Goal: Ask a question: Seek information or help from site administrators or community

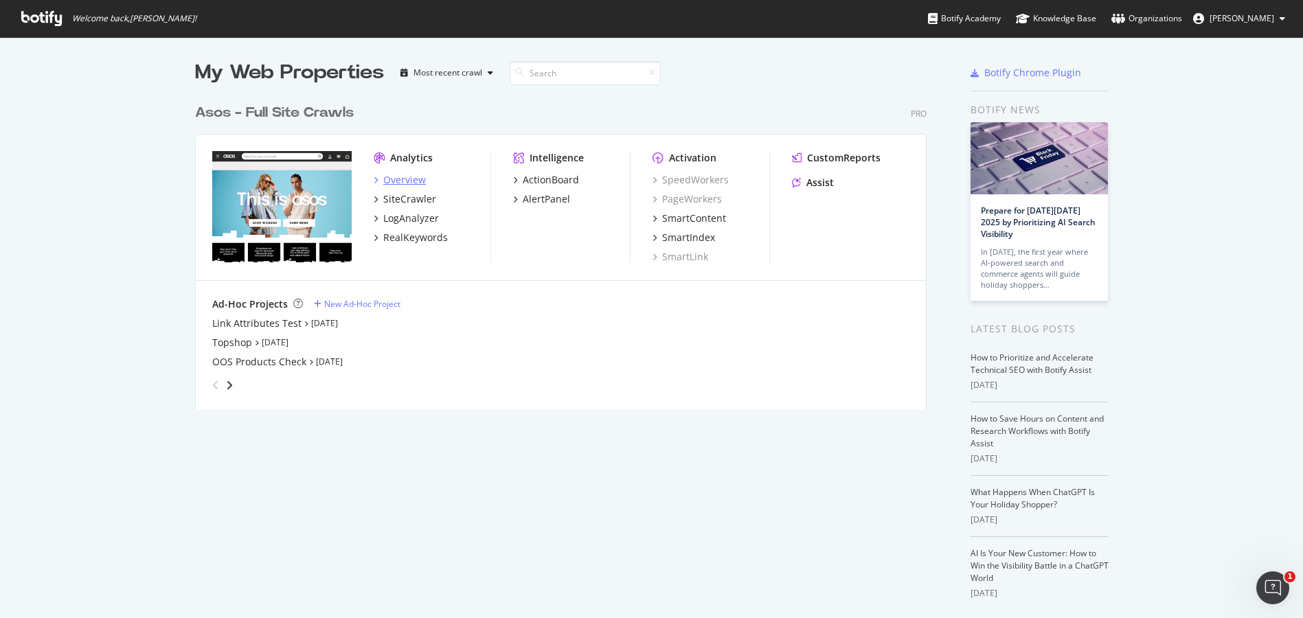
click at [405, 175] on div "Overview" at bounding box center [404, 180] width 43 height 14
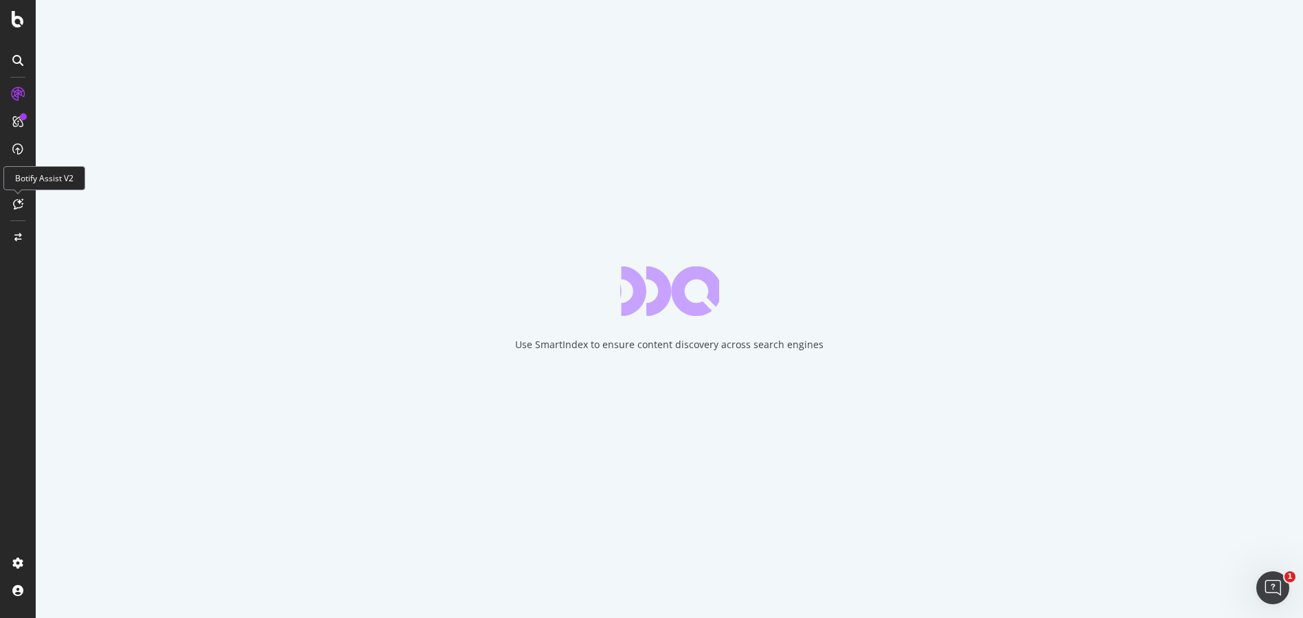
click at [17, 204] on icon at bounding box center [18, 204] width 10 height 11
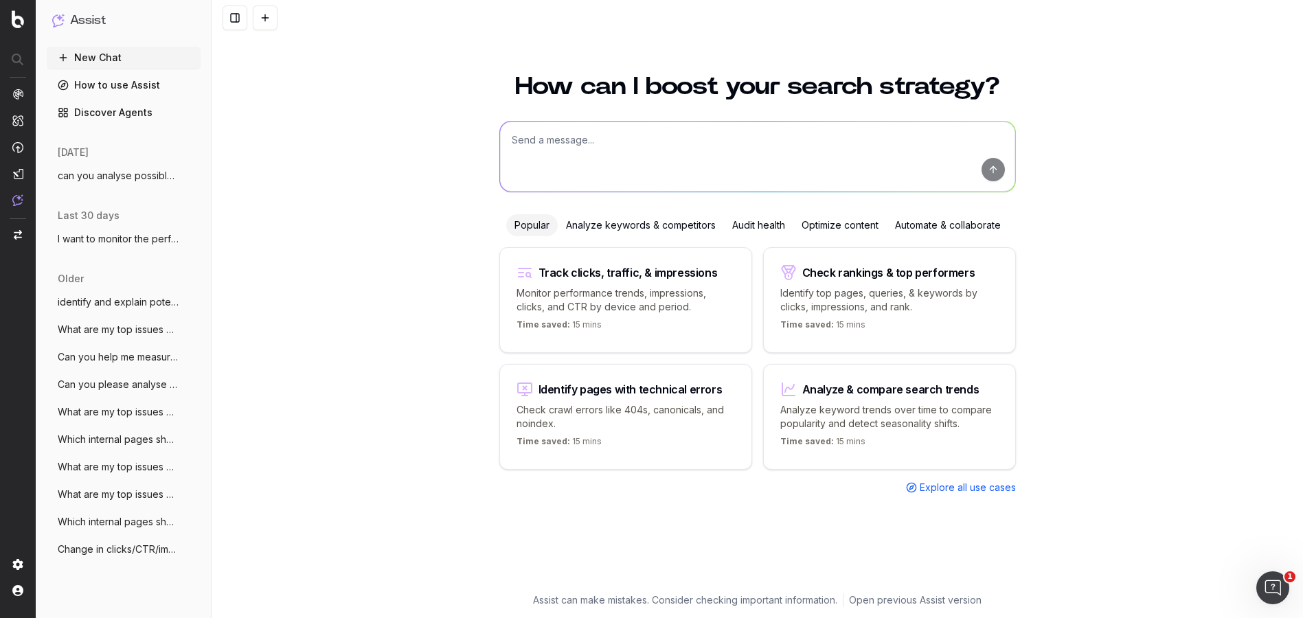
click at [590, 137] on textarea at bounding box center [757, 157] width 515 height 70
type textarea "can you please analyse and tell me more about the headings duplications on our …"
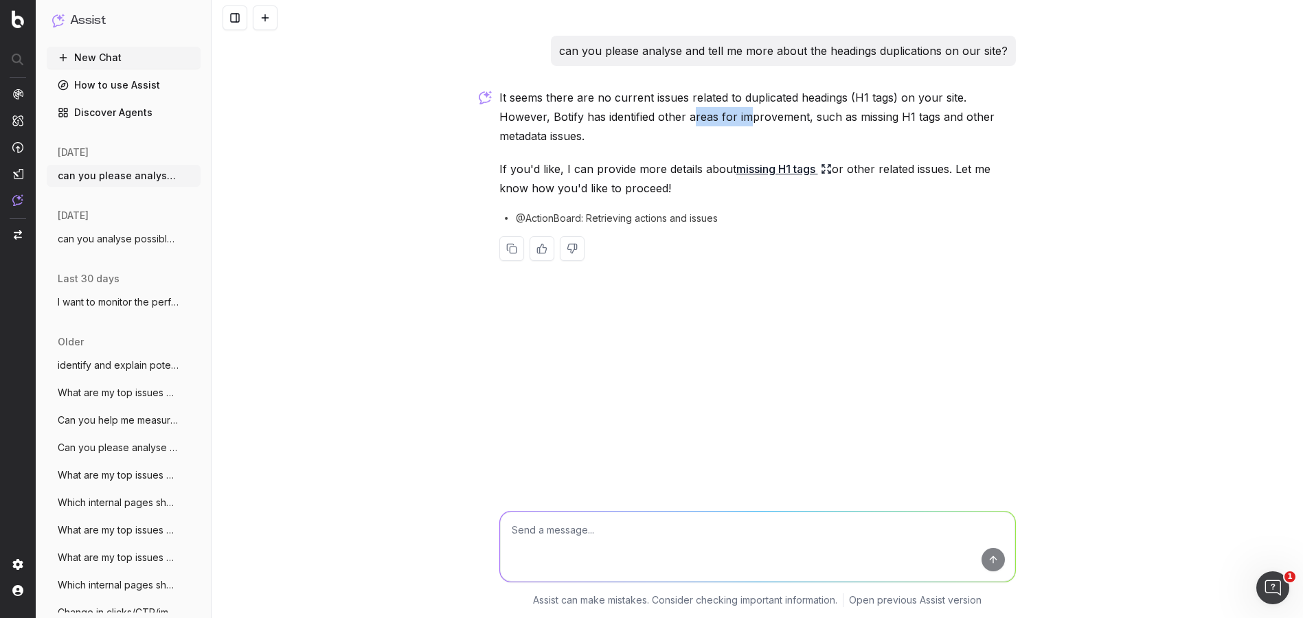
drag, startPoint x: 642, startPoint y: 120, endPoint x: 811, endPoint y: 112, distance: 169.2
click at [785, 113] on p "It seems there are no current issues related to duplicated headings (H1 tags) o…" at bounding box center [757, 117] width 517 height 58
click at [815, 111] on p "It seems there are no current issues related to duplicated headings (H1 tags) o…" at bounding box center [757, 117] width 517 height 58
click at [866, 117] on p "It seems there are no current issues related to duplicated headings (H1 tags) o…" at bounding box center [757, 117] width 517 height 58
drag, startPoint x: 852, startPoint y: 115, endPoint x: 918, endPoint y: 115, distance: 66.6
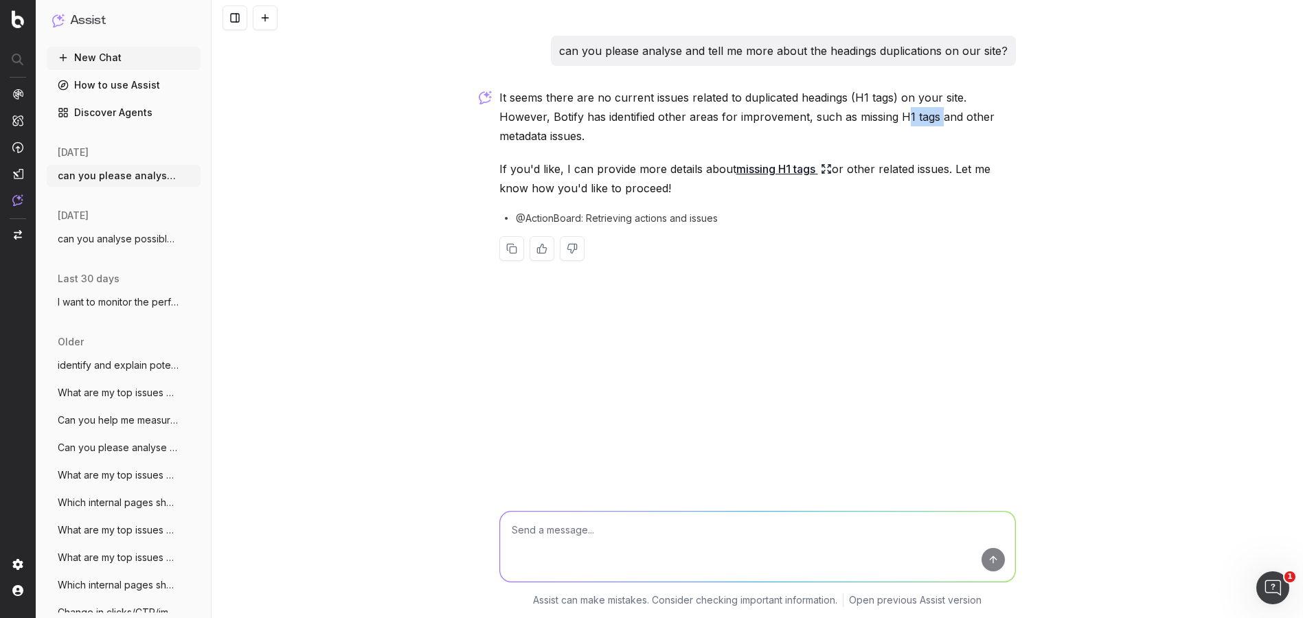
click at [918, 115] on p "It seems there are no current issues related to duplicated headings (H1 tags) o…" at bounding box center [757, 117] width 517 height 58
click at [921, 115] on p "It seems there are no current issues related to duplicated headings (H1 tags) o…" at bounding box center [757, 117] width 517 height 58
click at [758, 168] on link "missing H1 tags" at bounding box center [783, 168] width 95 height 19
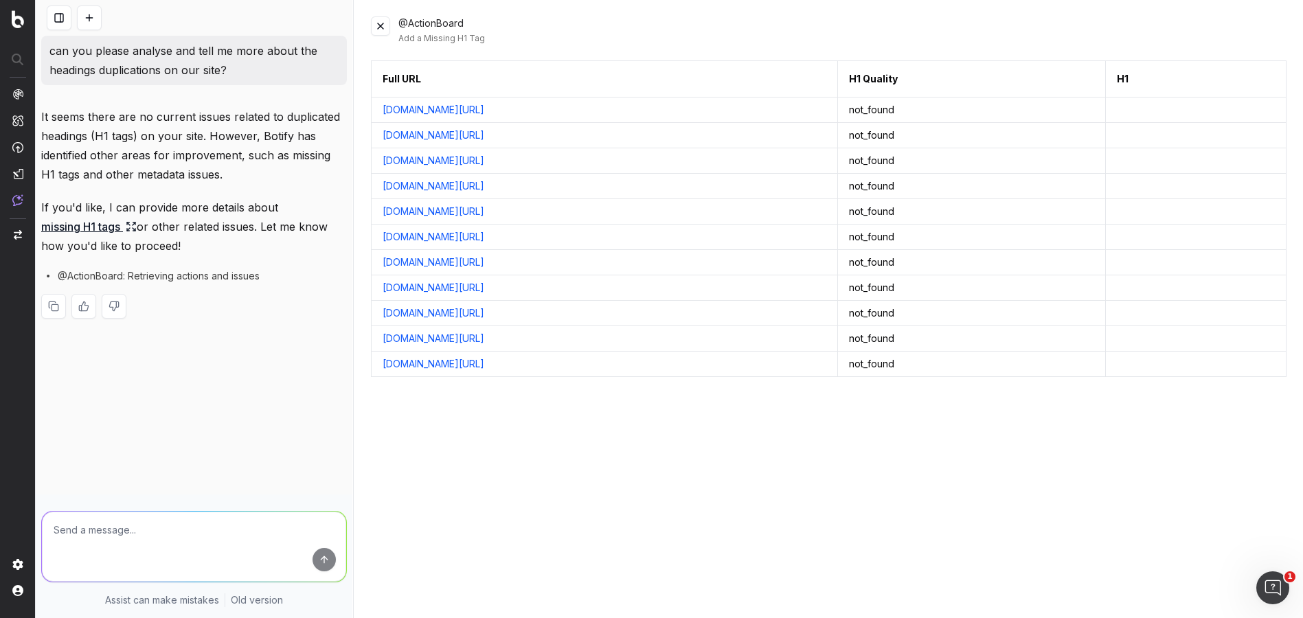
click at [421, 111] on link "[DOMAIN_NAME][URL]" at bounding box center [434, 110] width 102 height 14
click at [16, 204] on img at bounding box center [17, 200] width 11 height 12
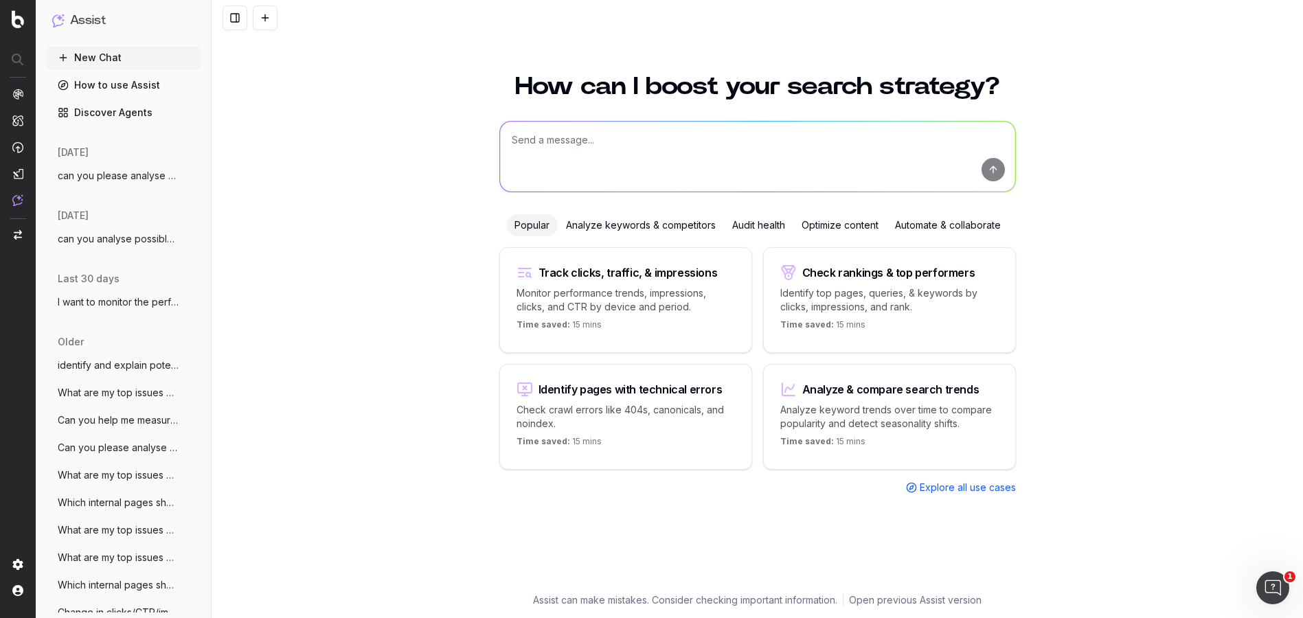
click at [104, 56] on button "New Chat" at bounding box center [124, 58] width 154 height 22
click at [605, 165] on textarea at bounding box center [757, 157] width 515 height 70
type textarea "Can you please give me some actionable items to improve SEO?"
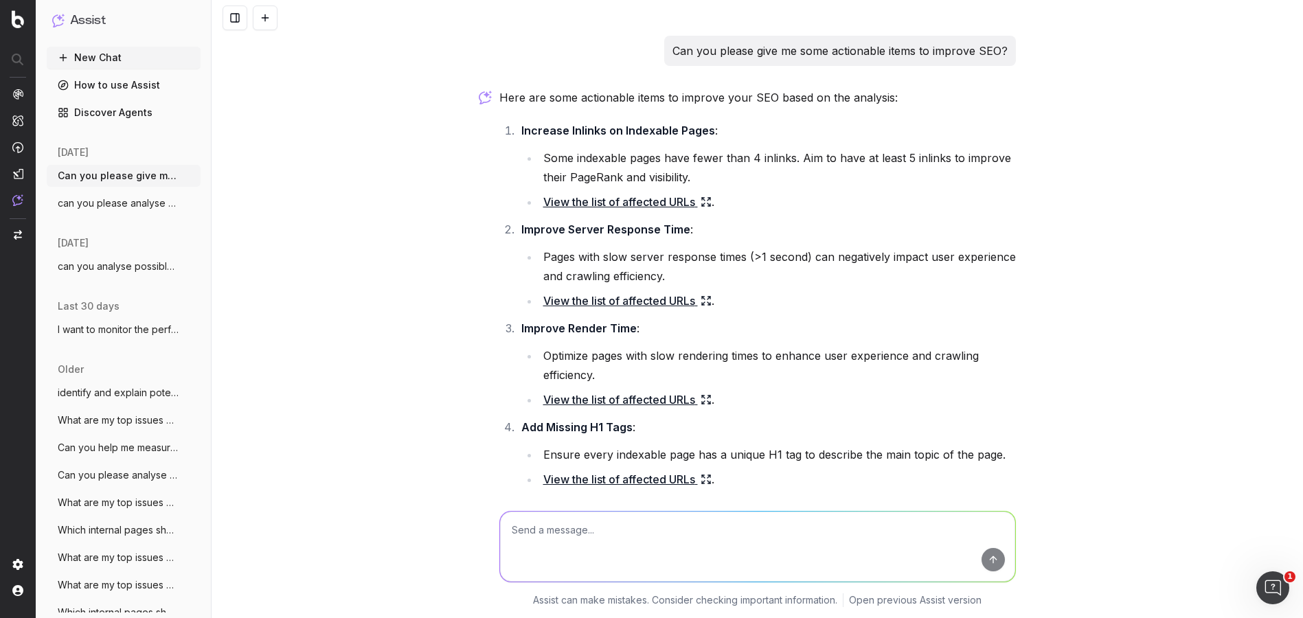
scroll to position [1, 0]
drag, startPoint x: 669, startPoint y: 254, endPoint x: 765, endPoint y: 248, distance: 96.4
click at [755, 248] on li "Pages with slow server response times (>1 second) can negatively impact user ex…" at bounding box center [777, 266] width 477 height 38
click at [766, 248] on li "Pages with slow server response times (>1 second) can negatively impact user ex…" at bounding box center [777, 266] width 477 height 38
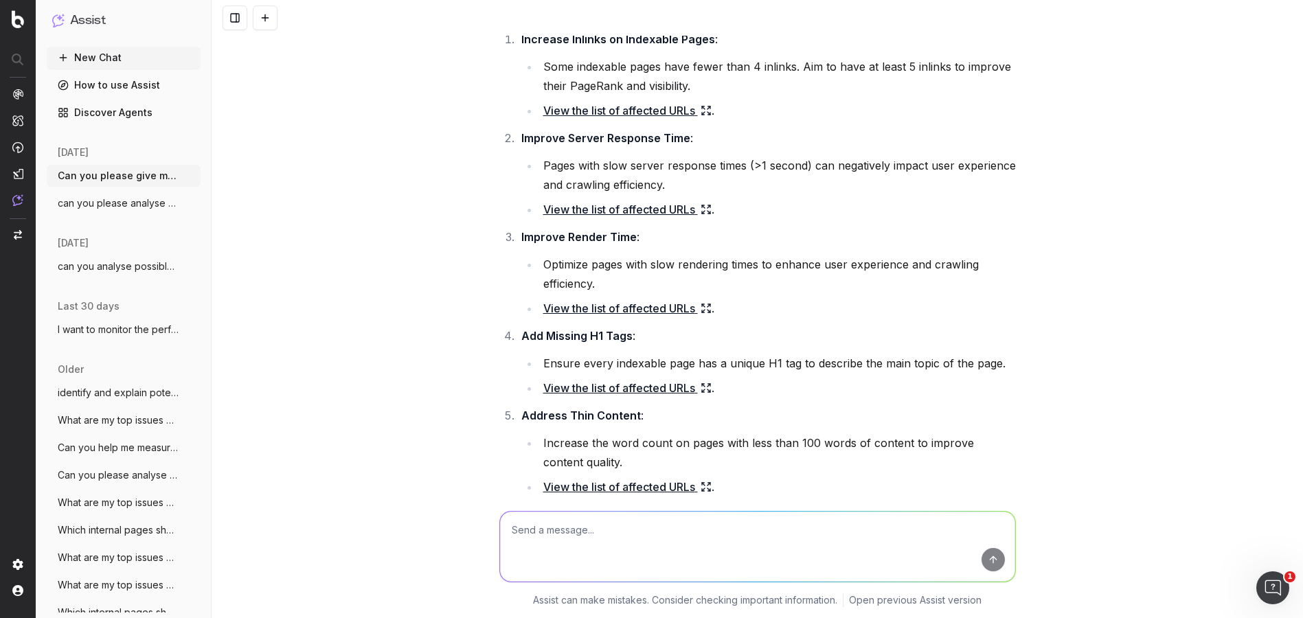
scroll to position [126, 0]
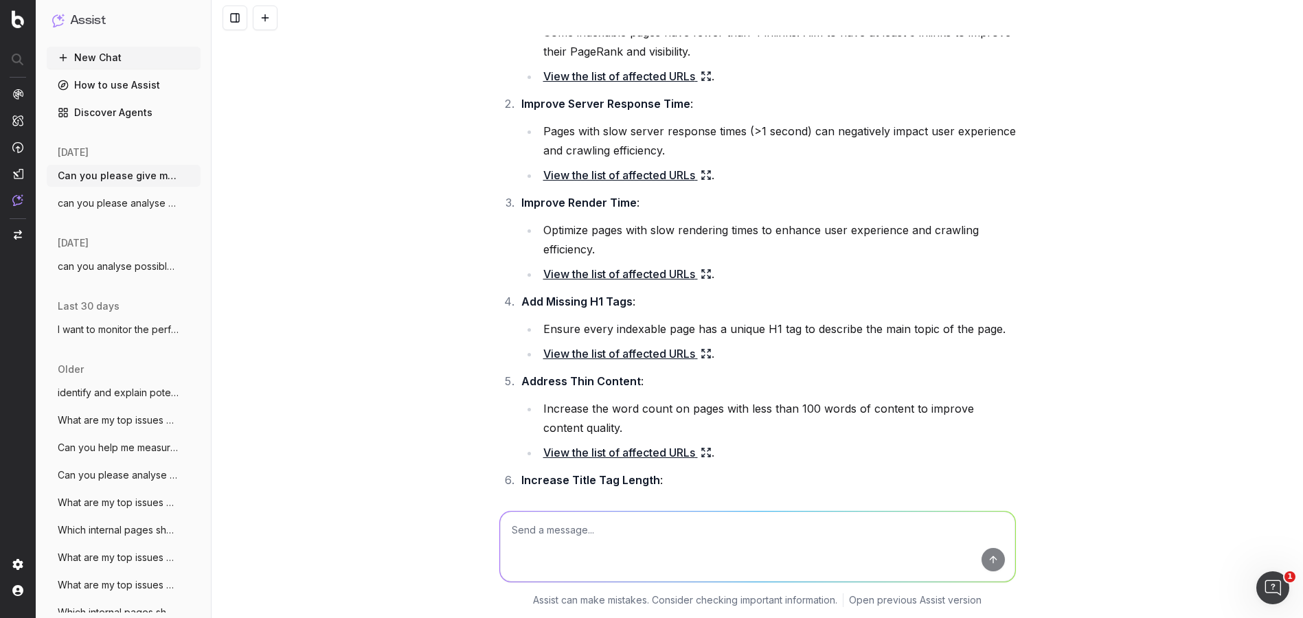
click at [597, 351] on link "View the list of affected URLs" at bounding box center [627, 353] width 168 height 19
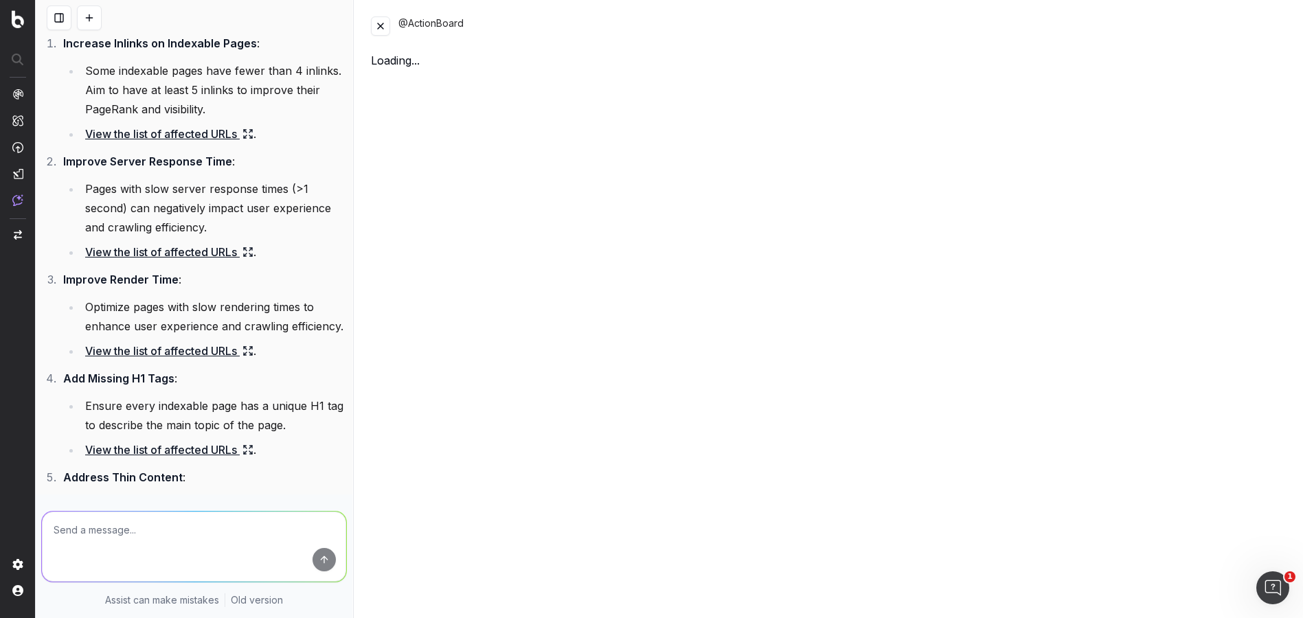
scroll to position [164, 0]
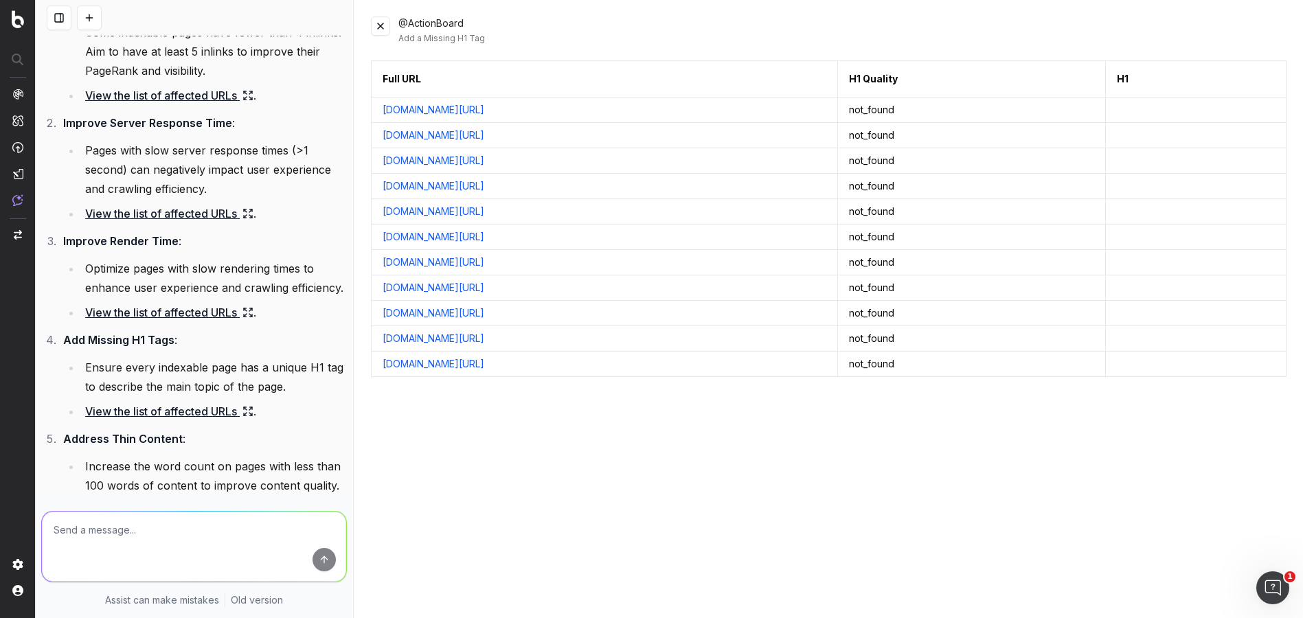
click at [264, 267] on li "Optimize pages with slow rendering times to enhance user experience and crawlin…" at bounding box center [214, 278] width 266 height 38
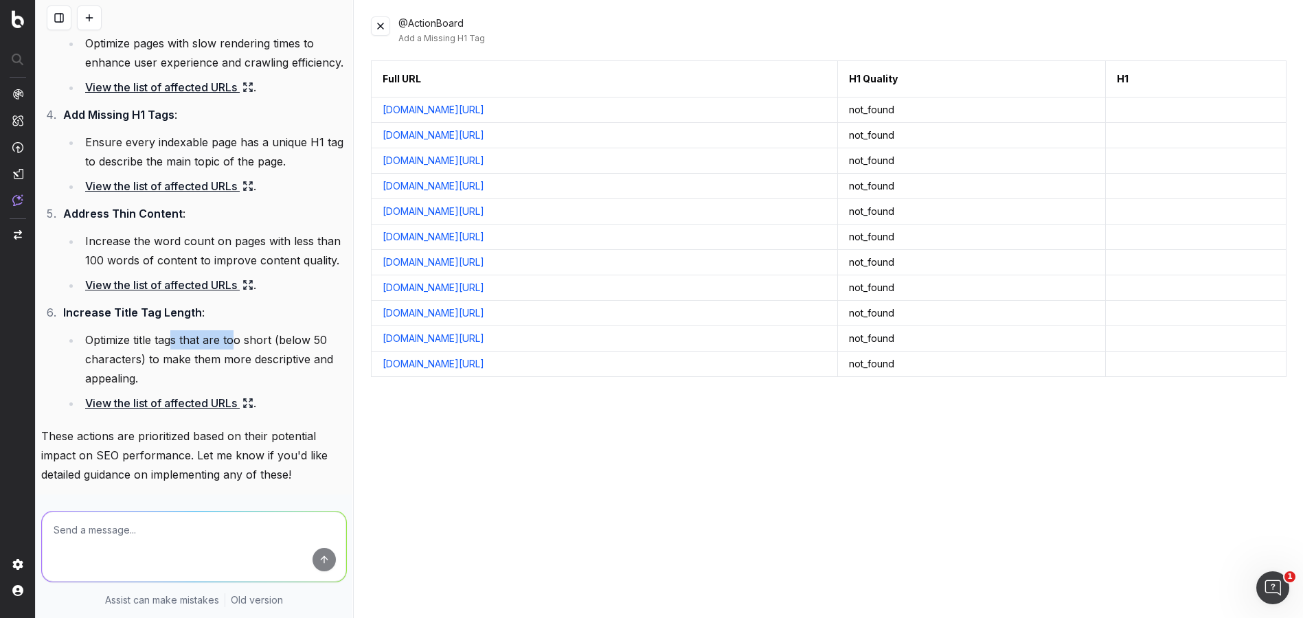
scroll to position [392, 0]
drag, startPoint x: 171, startPoint y: 339, endPoint x: 321, endPoint y: 350, distance: 150.1
click at [246, 346] on li "Optimize title tags that are too short (below 50 characters) to make them more …" at bounding box center [214, 357] width 266 height 58
click at [321, 350] on li "Optimize title tags that are too short (below 50 characters) to make them more …" at bounding box center [214, 357] width 266 height 58
click at [148, 407] on link "View the list of affected URLs" at bounding box center [169, 400] width 168 height 19
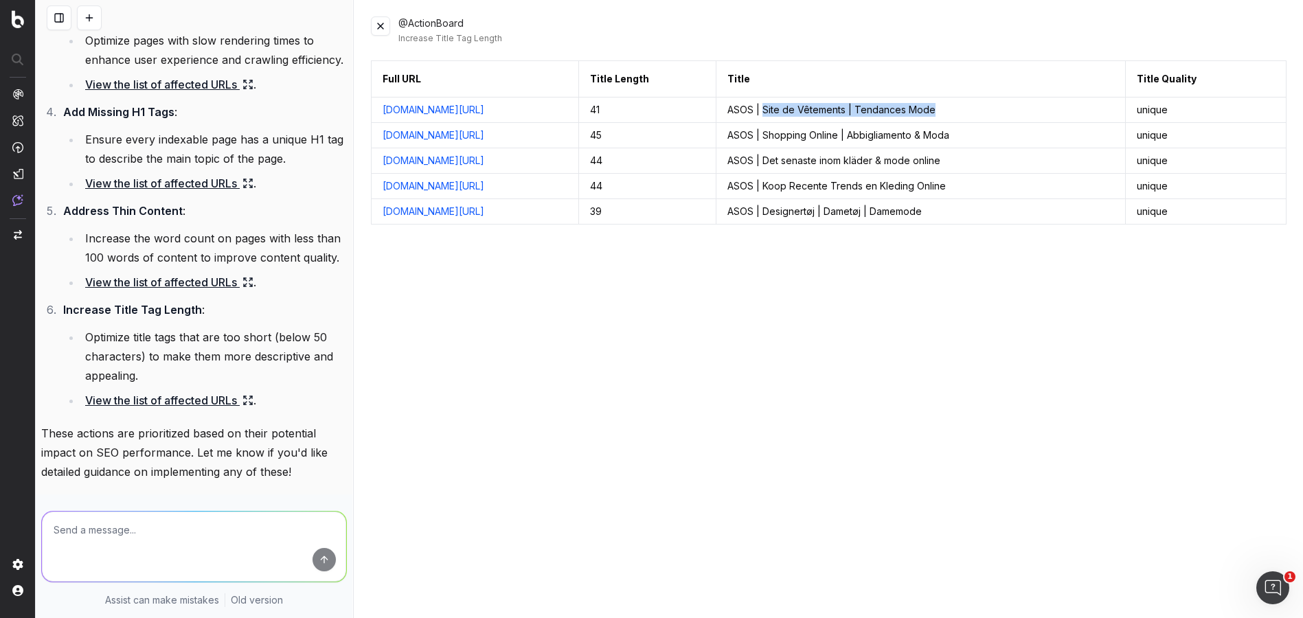
drag, startPoint x: 747, startPoint y: 110, endPoint x: 949, endPoint y: 107, distance: 201.3
click at [949, 107] on td "ASOS | Site de Vêtements | Tendances Mode" at bounding box center [920, 110] width 409 height 25
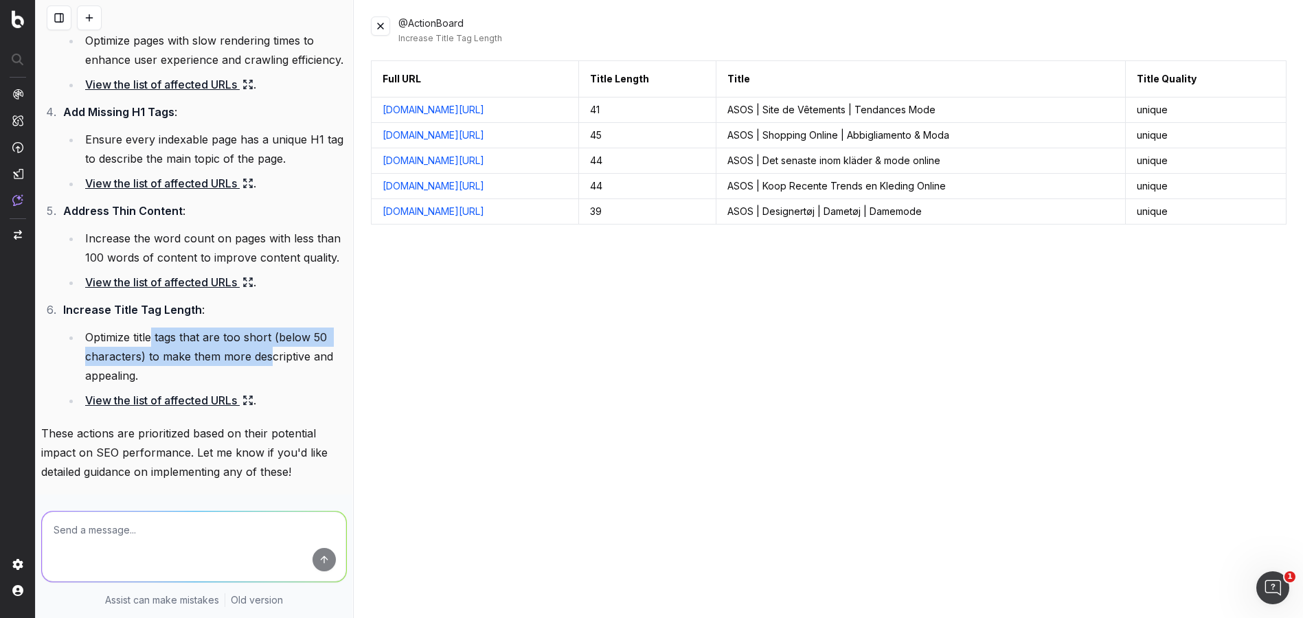
drag, startPoint x: 153, startPoint y: 335, endPoint x: 272, endPoint y: 363, distance: 122.8
click at [272, 363] on li "Optimize title tags that are too short (below 50 characters) to make them more …" at bounding box center [214, 357] width 266 height 58
click at [281, 361] on li "Optimize title tags that are too short (below 50 characters) to make them more …" at bounding box center [214, 357] width 266 height 58
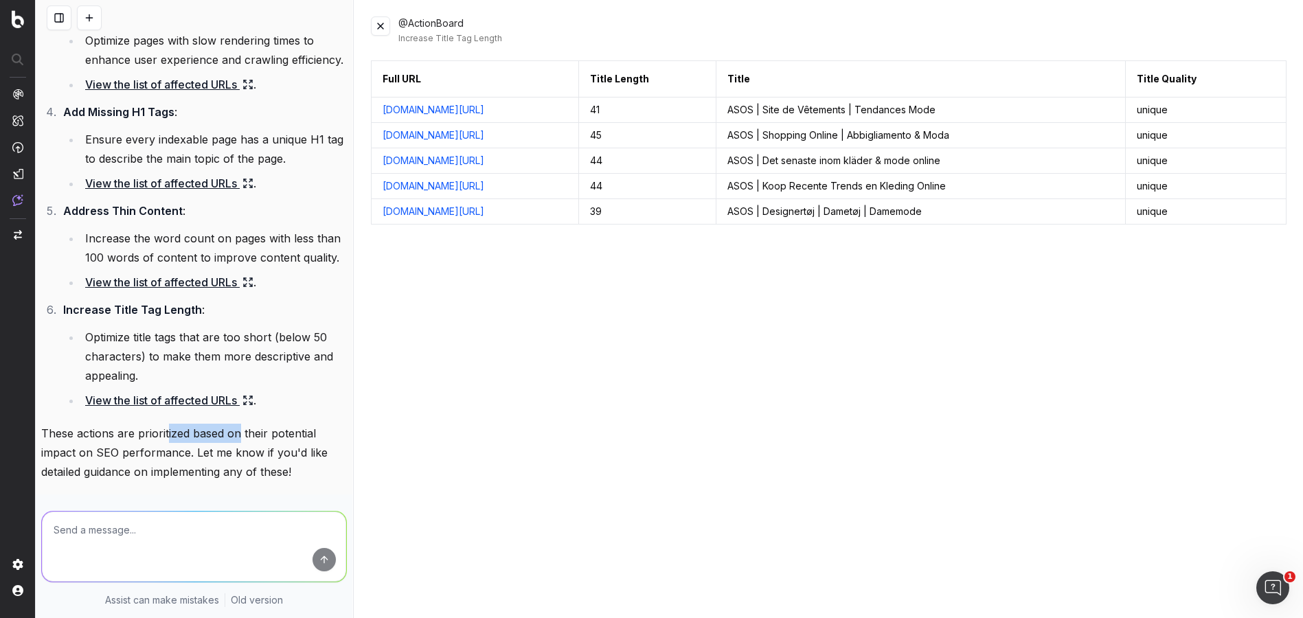
drag, startPoint x: 167, startPoint y: 439, endPoint x: 259, endPoint y: 432, distance: 92.3
click at [258, 432] on p "These actions are prioritized based on their potential impact on SEO performanc…" at bounding box center [194, 453] width 306 height 58
click at [259, 432] on p "These actions are prioritized based on their potential impact on SEO performanc…" at bounding box center [194, 453] width 306 height 58
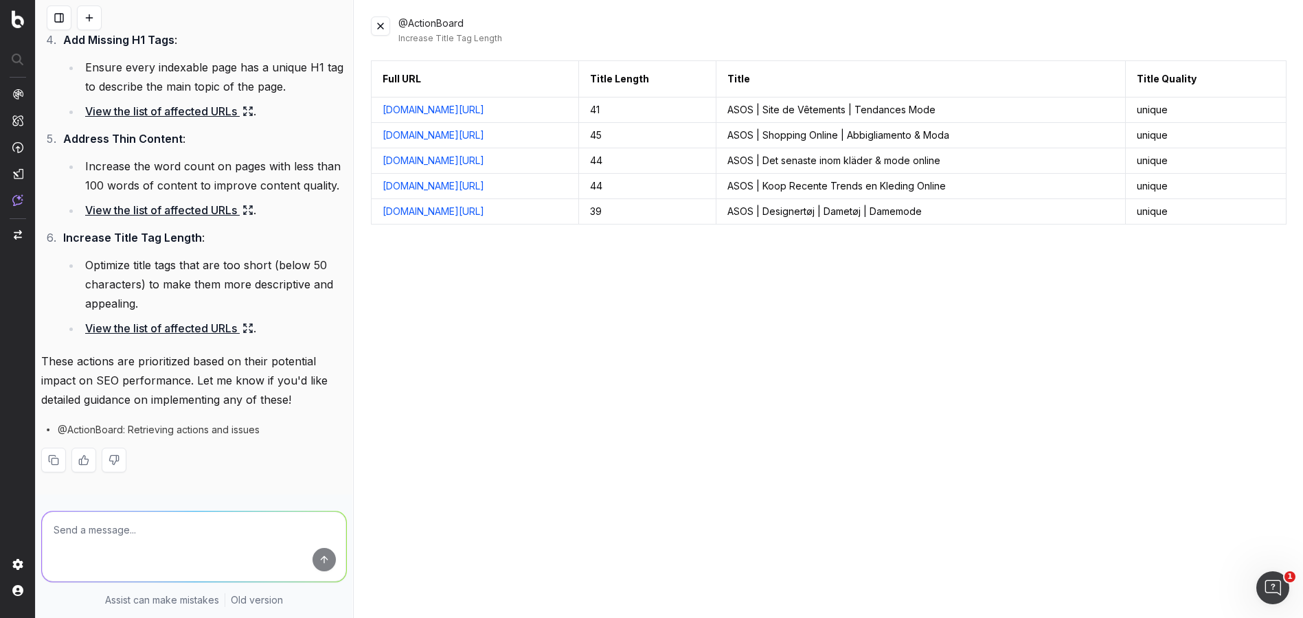
click at [166, 521] on textarea at bounding box center [194, 547] width 304 height 70
type textarea "can you give me more items?"
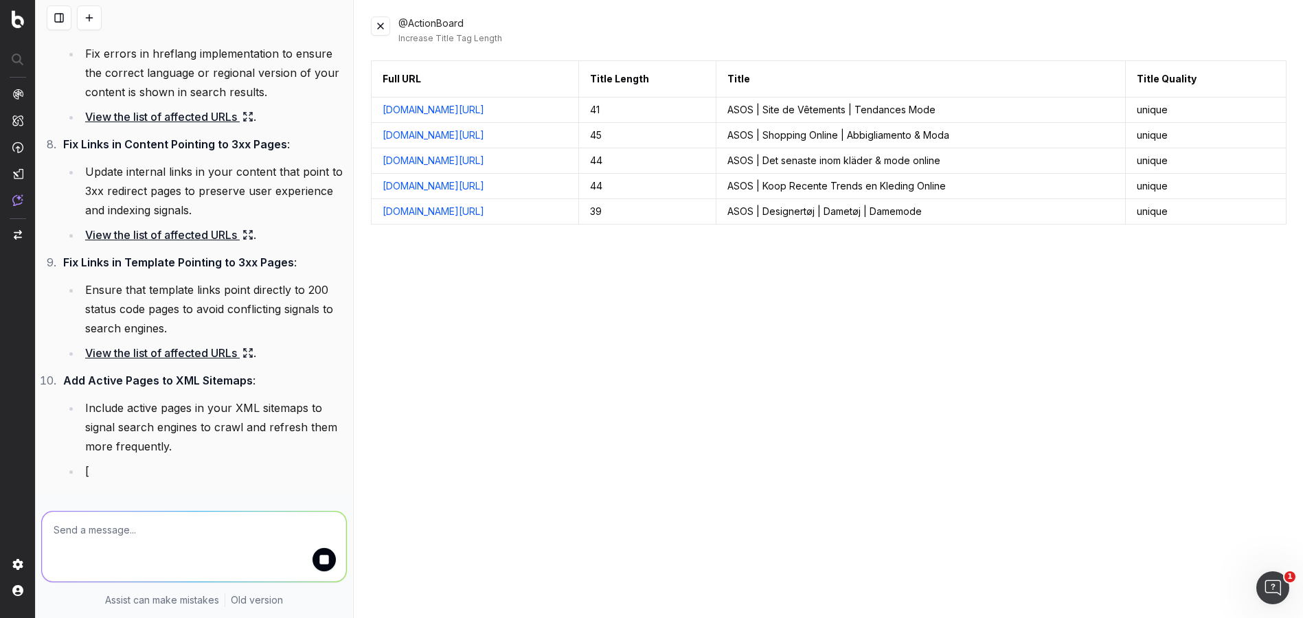
scroll to position [1074, 0]
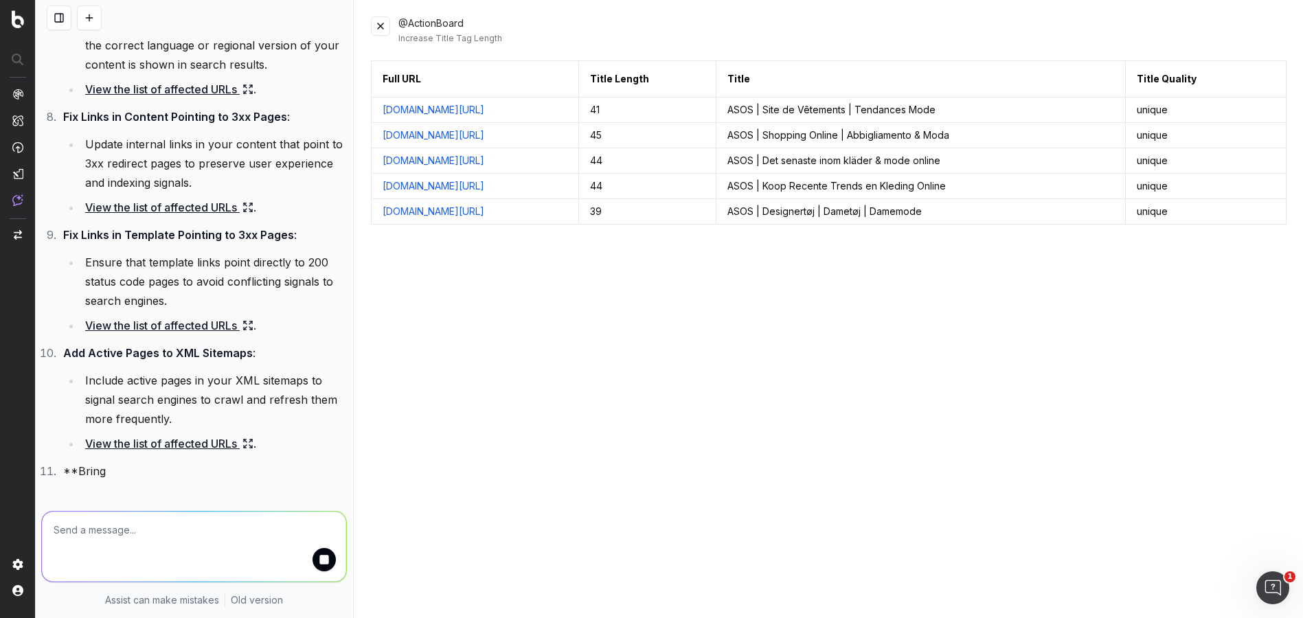
click at [440, 134] on link "[DOMAIN_NAME][URL]" at bounding box center [434, 135] width 102 height 14
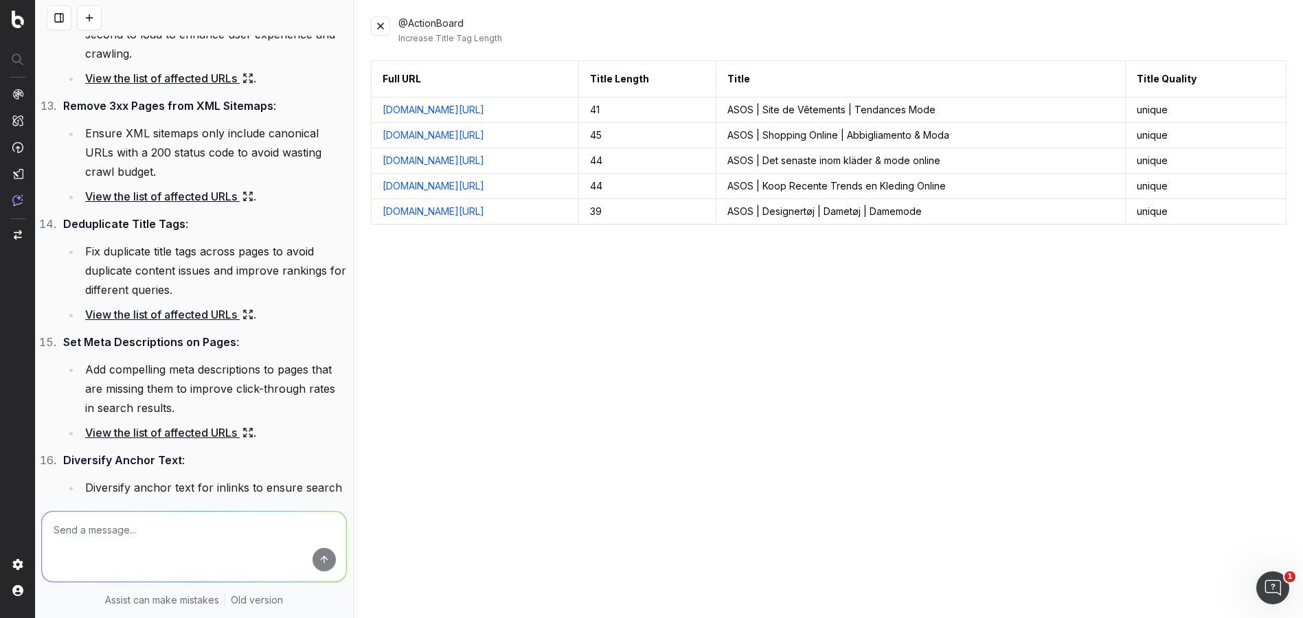
scroll to position [1701, 0]
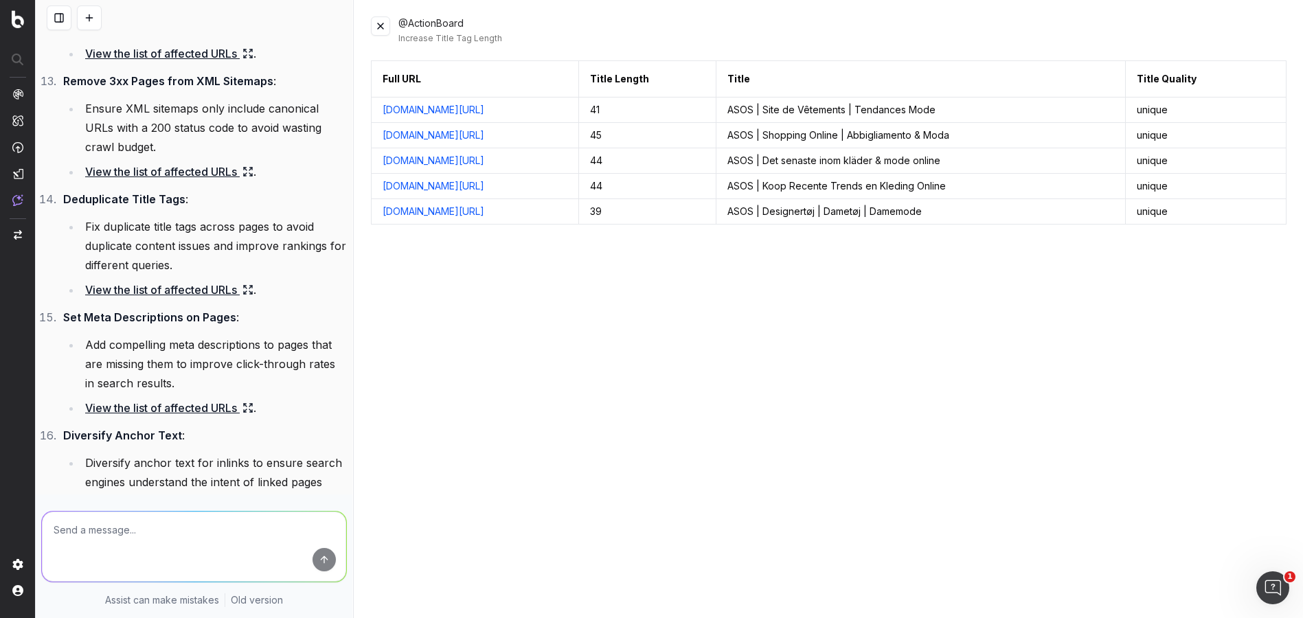
click at [149, 318] on strong "Set Meta Descriptions on Pages" at bounding box center [149, 317] width 173 height 14
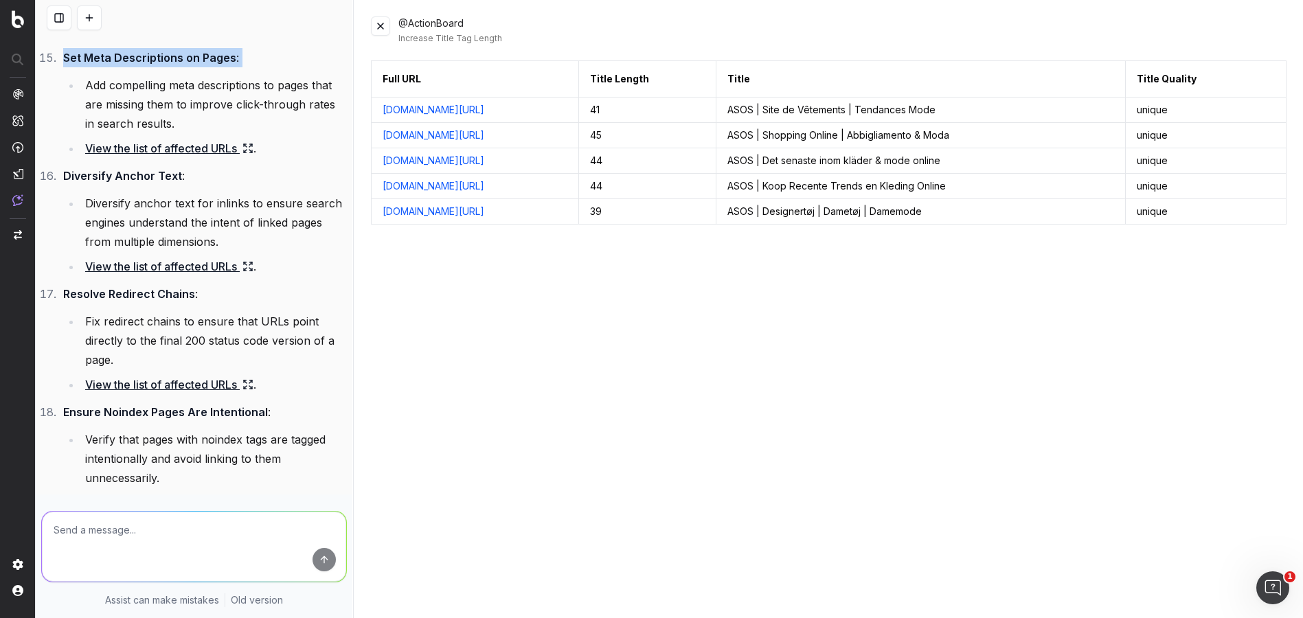
scroll to position [1954, 0]
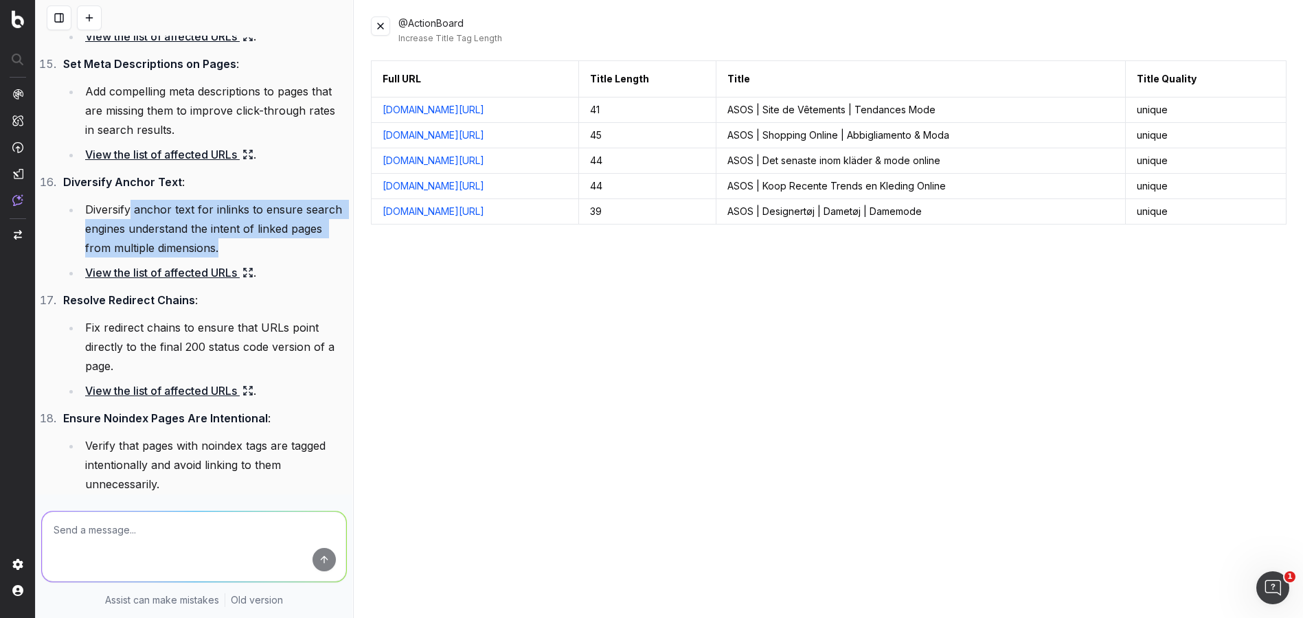
drag, startPoint x: 131, startPoint y: 205, endPoint x: 305, endPoint y: 243, distance: 177.9
click at [305, 243] on li "Diversify anchor text for inlinks to ensure search engines understand the inten…" at bounding box center [214, 229] width 266 height 58
click at [185, 223] on li "Diversify anchor text for inlinks to ensure search engines understand the inten…" at bounding box center [214, 229] width 266 height 58
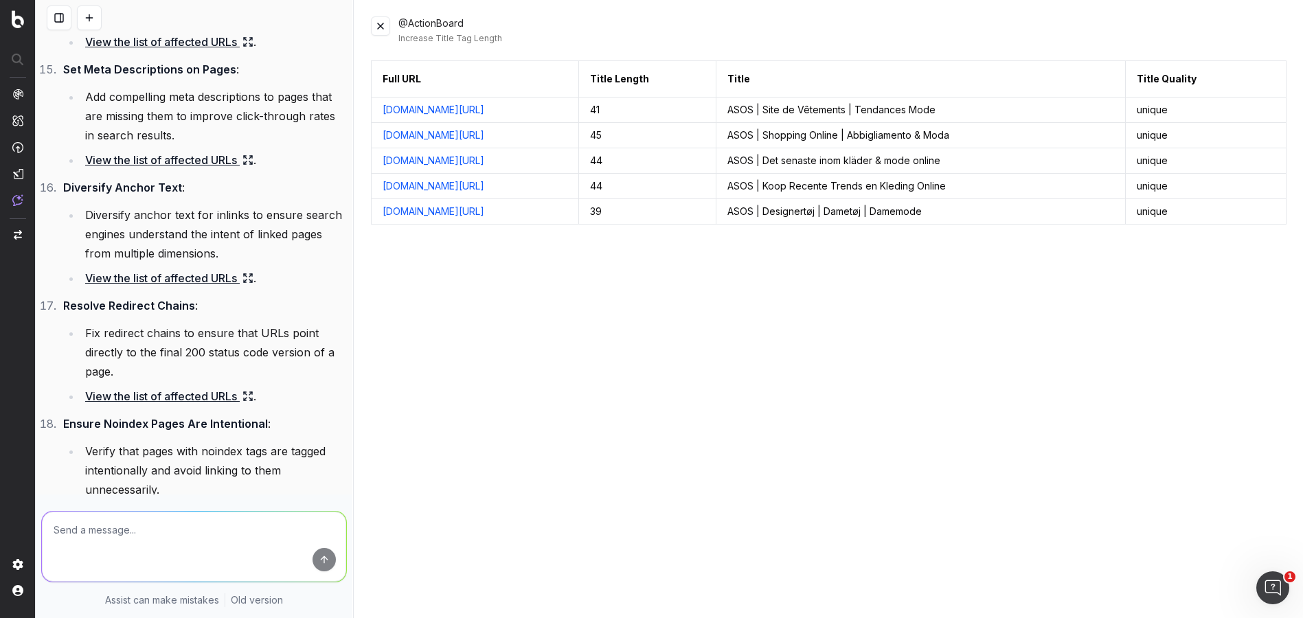
drag, startPoint x: 136, startPoint y: 317, endPoint x: 273, endPoint y: 328, distance: 137.8
click at [218, 324] on li "Resolve Redirect Chains : Fix redirect chains to ensure that URLs point directl…" at bounding box center [203, 351] width 288 height 110
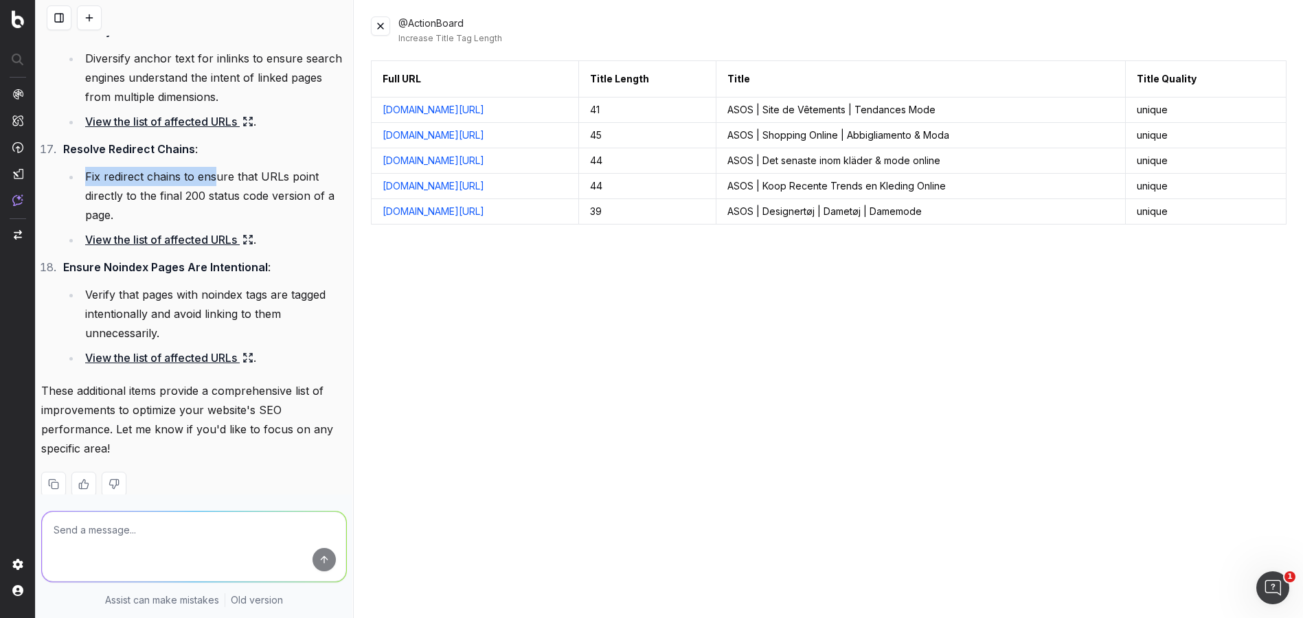
scroll to position [2116, 0]
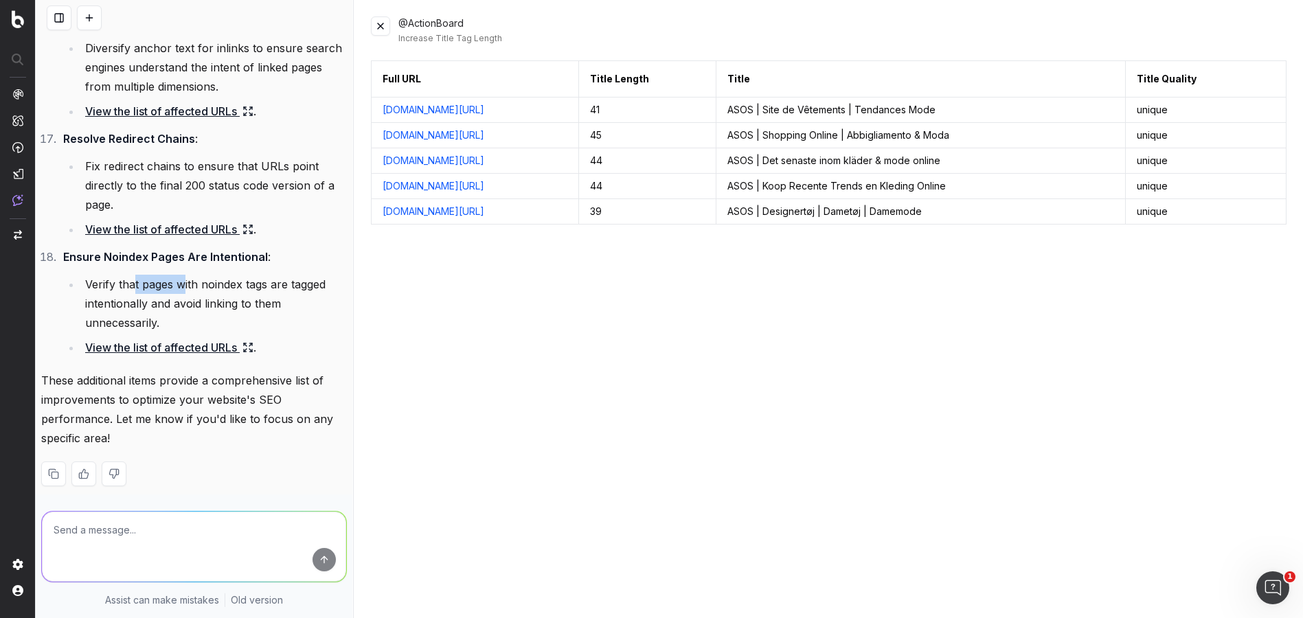
drag, startPoint x: 135, startPoint y: 290, endPoint x: 244, endPoint y: 286, distance: 108.6
click at [215, 282] on li "Verify that pages with noindex tags are tagged intentionally and avoid linking …" at bounding box center [214, 304] width 266 height 58
click at [245, 286] on li "Verify that pages with noindex tags are tagged intentionally and avoid linking …" at bounding box center [214, 304] width 266 height 58
drag, startPoint x: 126, startPoint y: 258, endPoint x: 227, endPoint y: 262, distance: 101.8
click at [203, 260] on strong "Ensure Noindex Pages Are Intentional" at bounding box center [165, 257] width 205 height 14
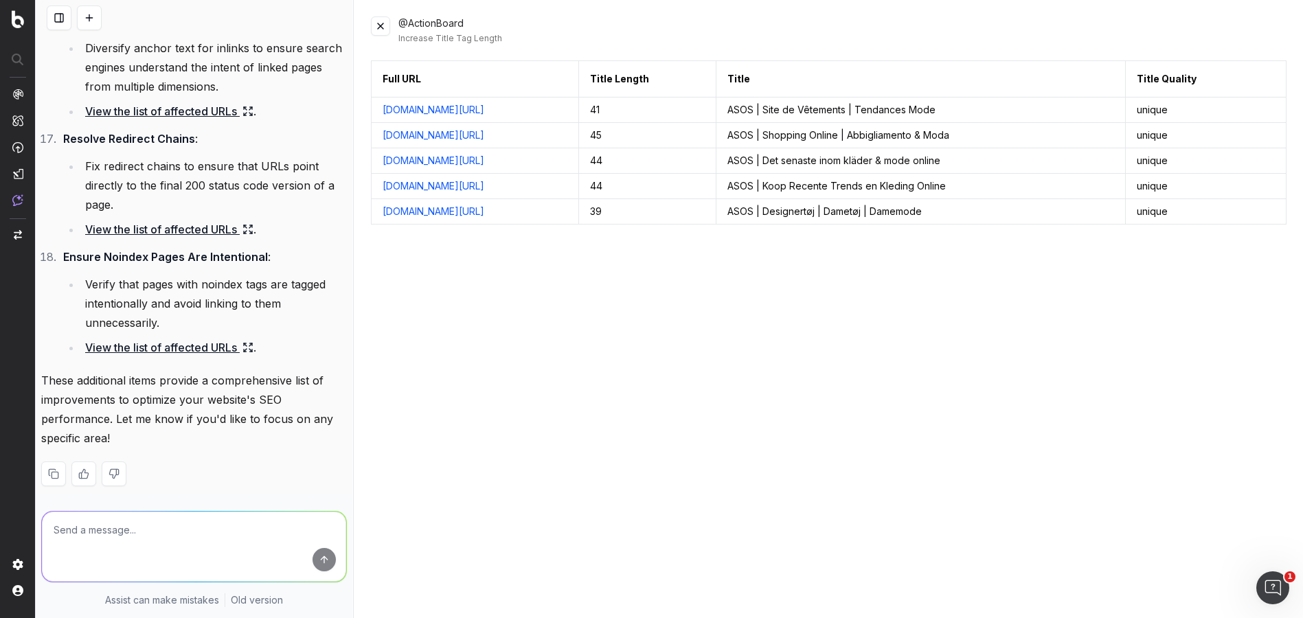
click at [227, 262] on strong "Ensure Noindex Pages Are Intentional" at bounding box center [165, 257] width 205 height 14
drag, startPoint x: 112, startPoint y: 287, endPoint x: 271, endPoint y: 295, distance: 158.9
click at [271, 295] on li "Verify that pages with noindex tags are tagged intentionally and avoid linking …" at bounding box center [214, 304] width 266 height 58
click at [273, 295] on li "Verify that pages with noindex tags are tagged intentionally and avoid linking …" at bounding box center [214, 304] width 266 height 58
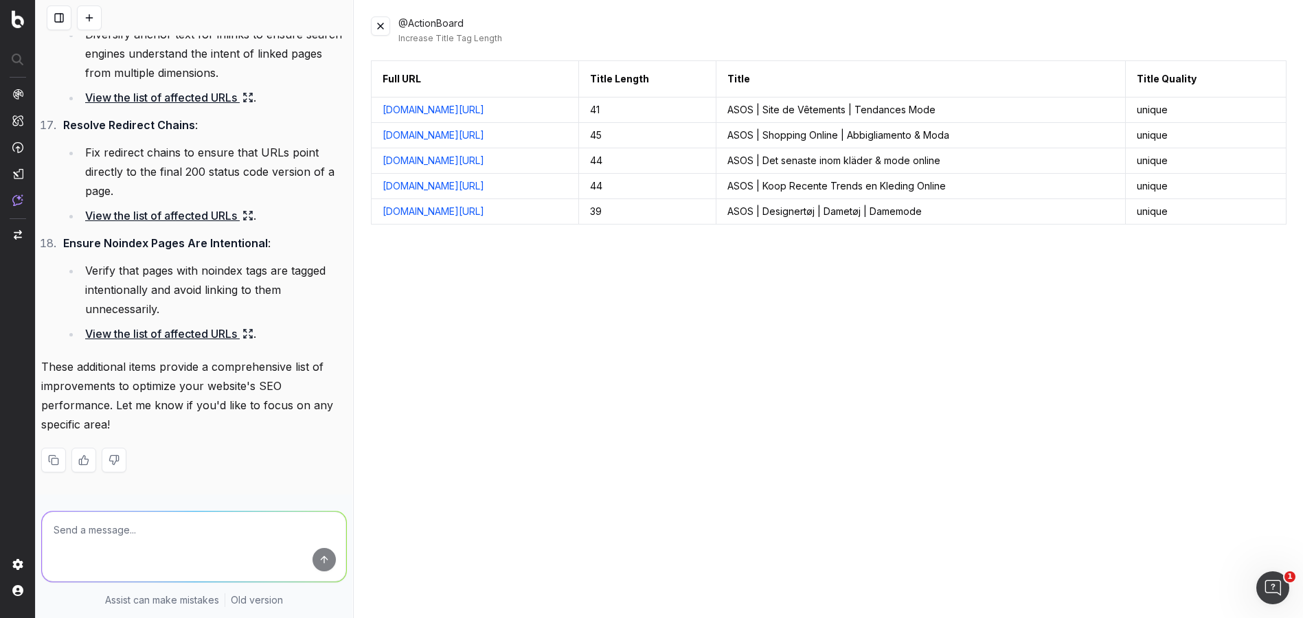
click at [149, 330] on link "View the list of affected URLs" at bounding box center [169, 333] width 168 height 19
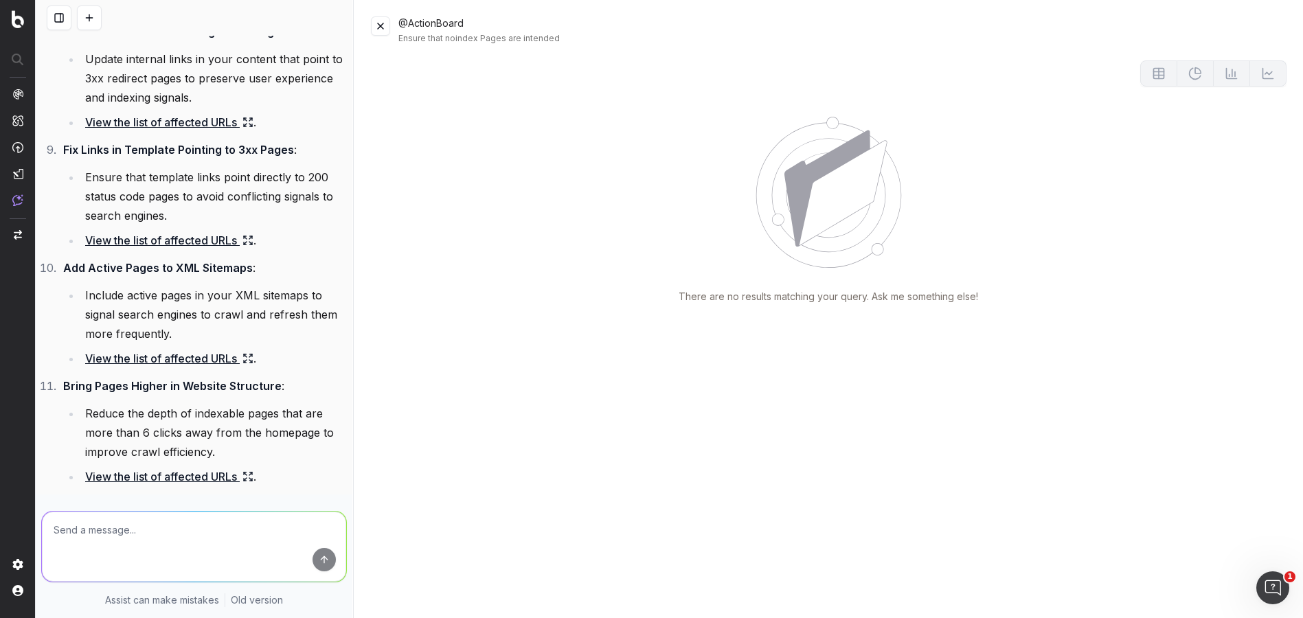
scroll to position [926, 0]
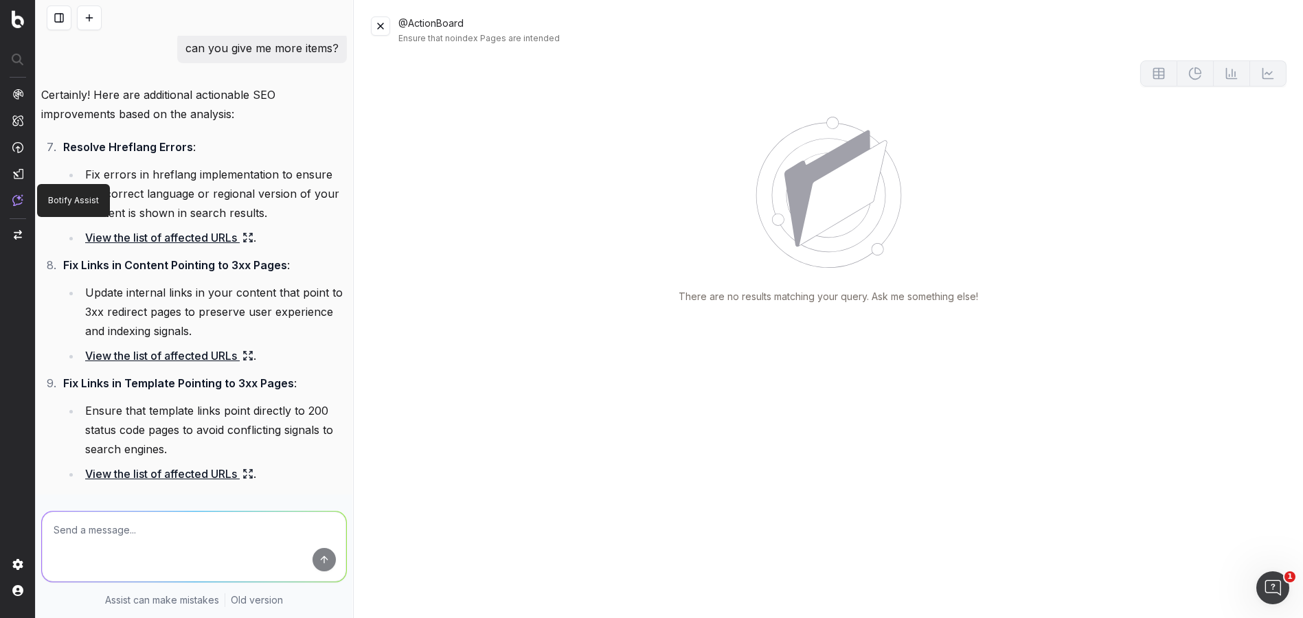
click at [16, 201] on img at bounding box center [17, 200] width 11 height 12
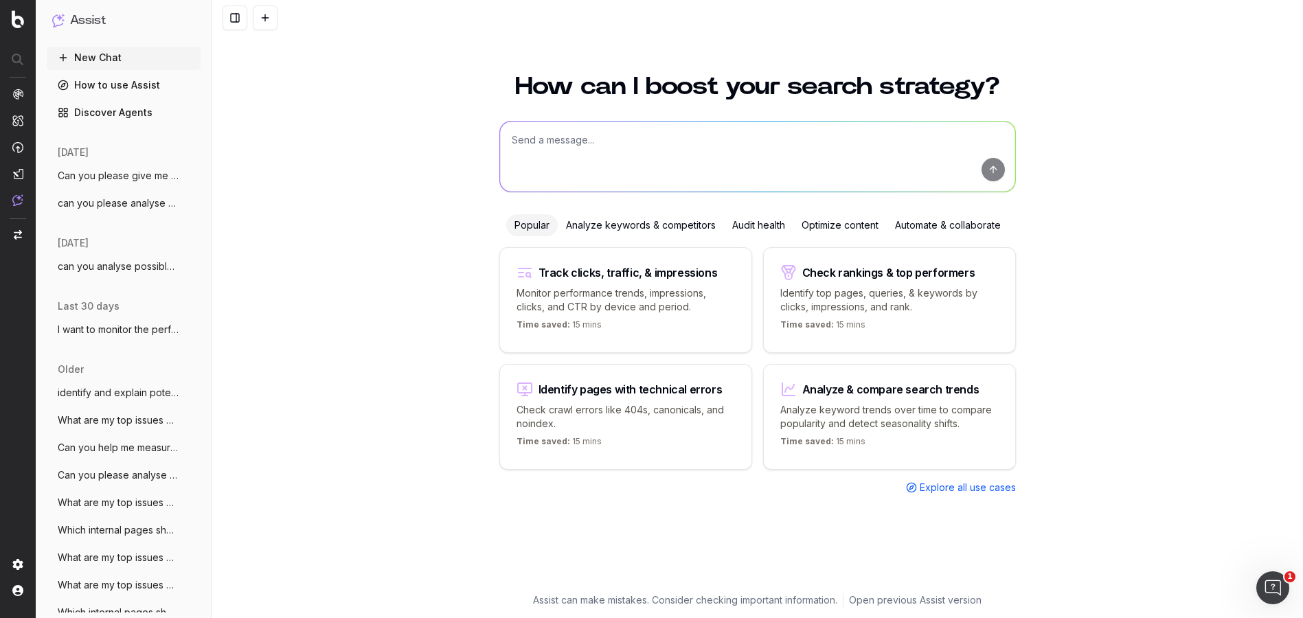
click at [653, 304] on p "Monitor performance trends, impressions, clicks, and CTR by device and period." at bounding box center [626, 299] width 218 height 27
type textarea "Change in clicks/CTR/impressions over last 28 days vs last (branded vs non-bran…"
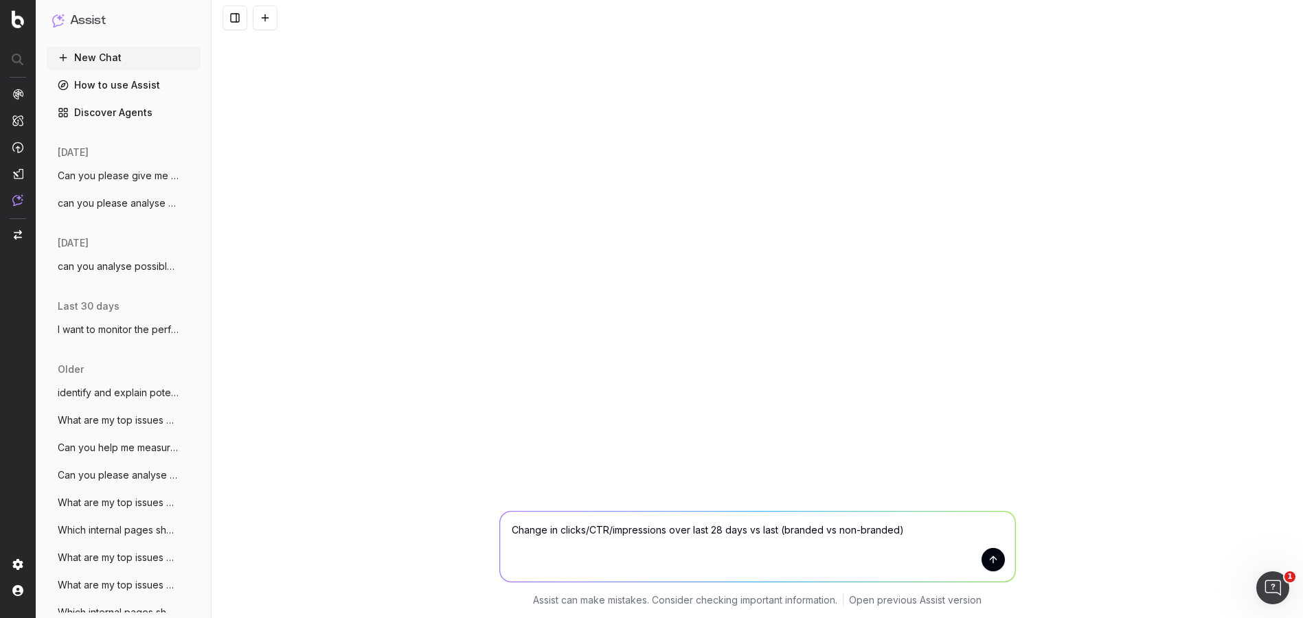
click at [1004, 560] on button "submit" at bounding box center [993, 559] width 23 height 23
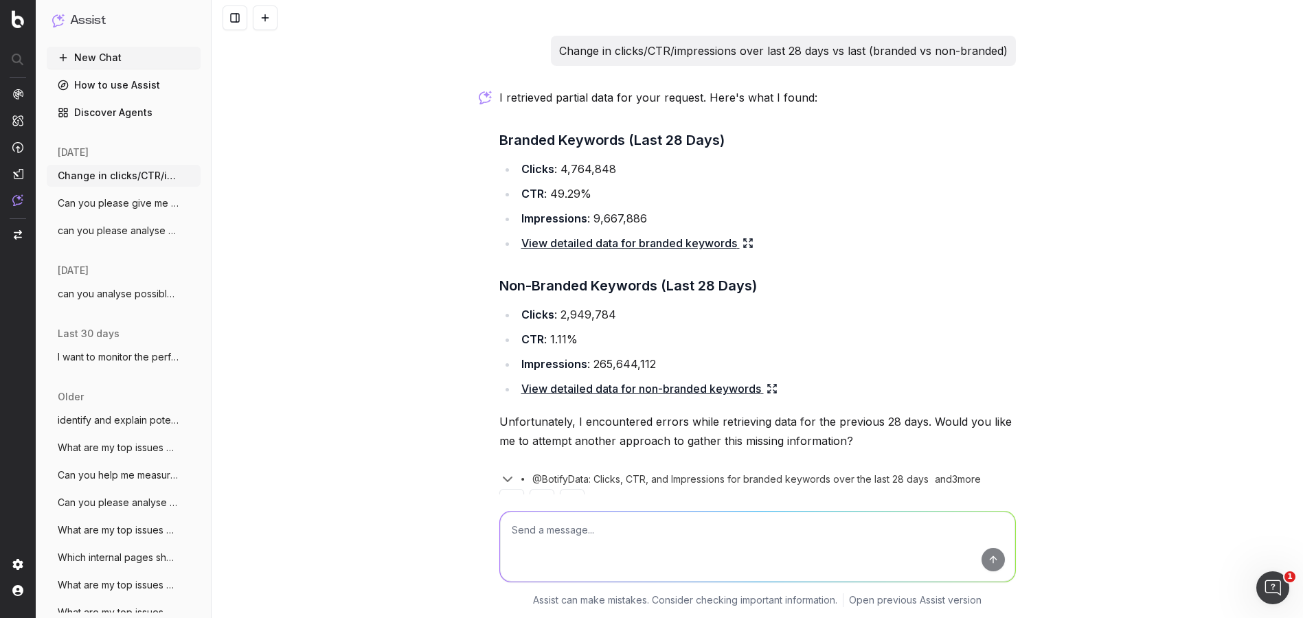
scroll to position [41, 0]
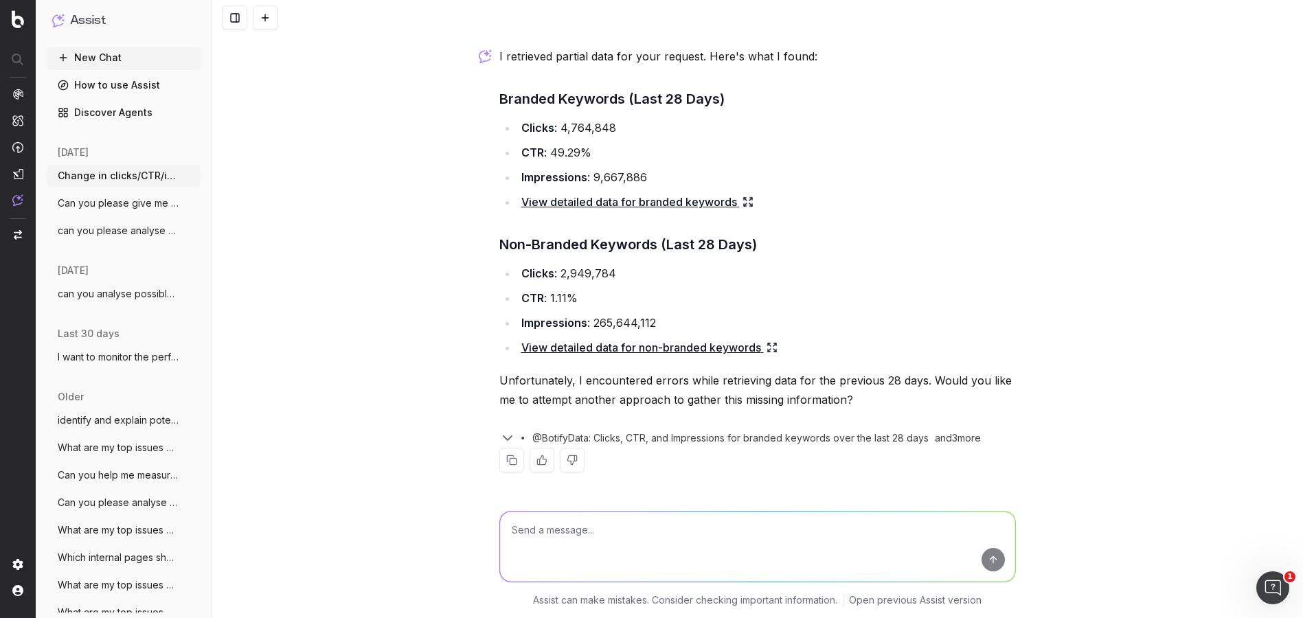
drag, startPoint x: 638, startPoint y: 376, endPoint x: 644, endPoint y: 383, distance: 8.3
click at [639, 377] on p "Unfortunately, I encountered errors while retrieving data for the previous 28 d…" at bounding box center [757, 390] width 517 height 38
drag, startPoint x: 648, startPoint y: 398, endPoint x: 947, endPoint y: 415, distance: 300.0
click at [833, 408] on p "Unfortunately, I encountered errors while retrieving data for the previous 28 d…" at bounding box center [757, 390] width 517 height 38
click at [949, 415] on div "I retrieved partial data for your request. Here's what I found: Branded Keyword…" at bounding box center [757, 271] width 517 height 448
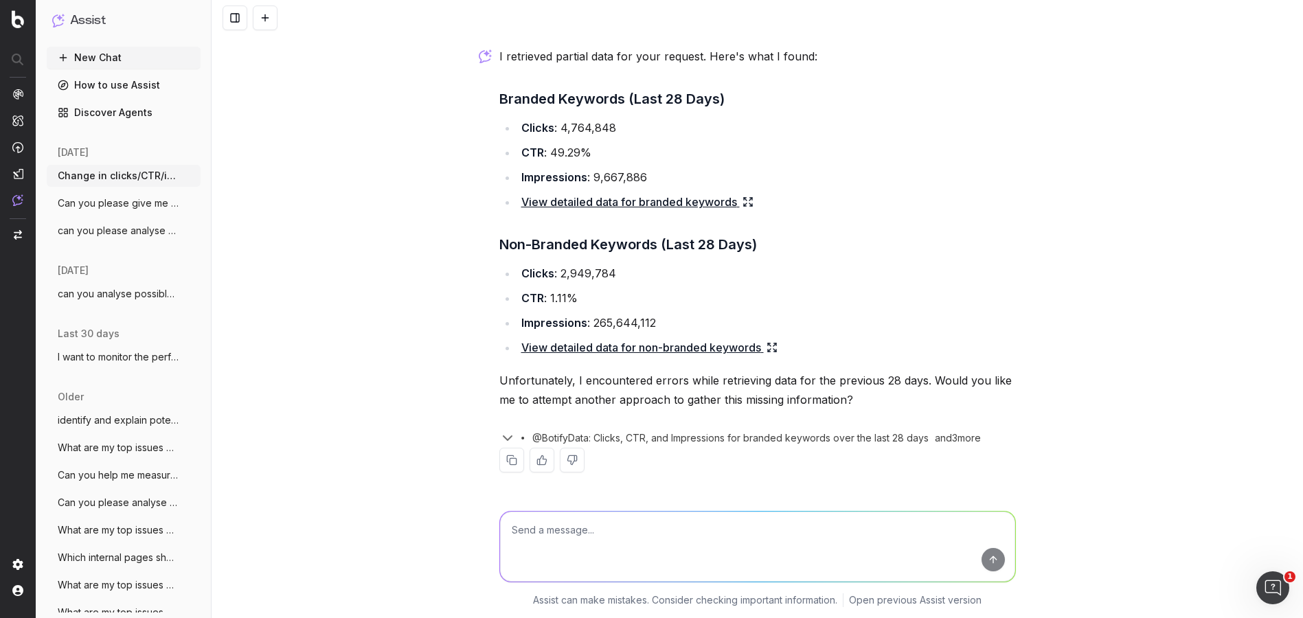
scroll to position [0, 0]
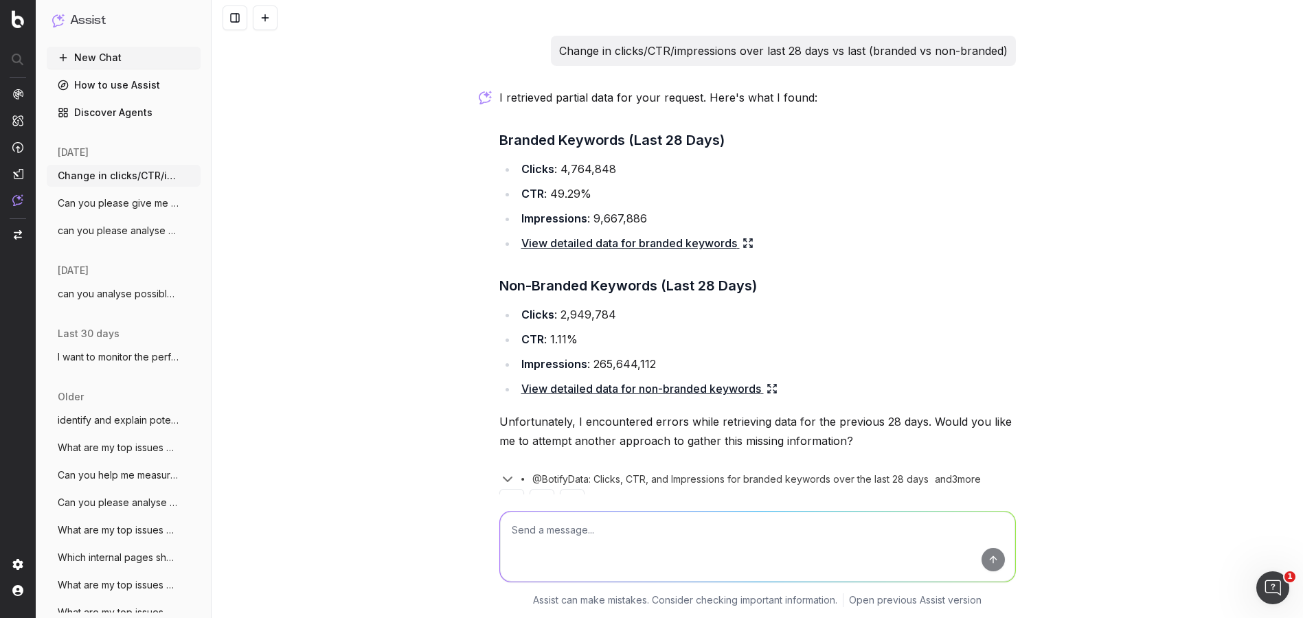
click at [107, 205] on span "Can you please give me some actionable i" at bounding box center [118, 203] width 121 height 14
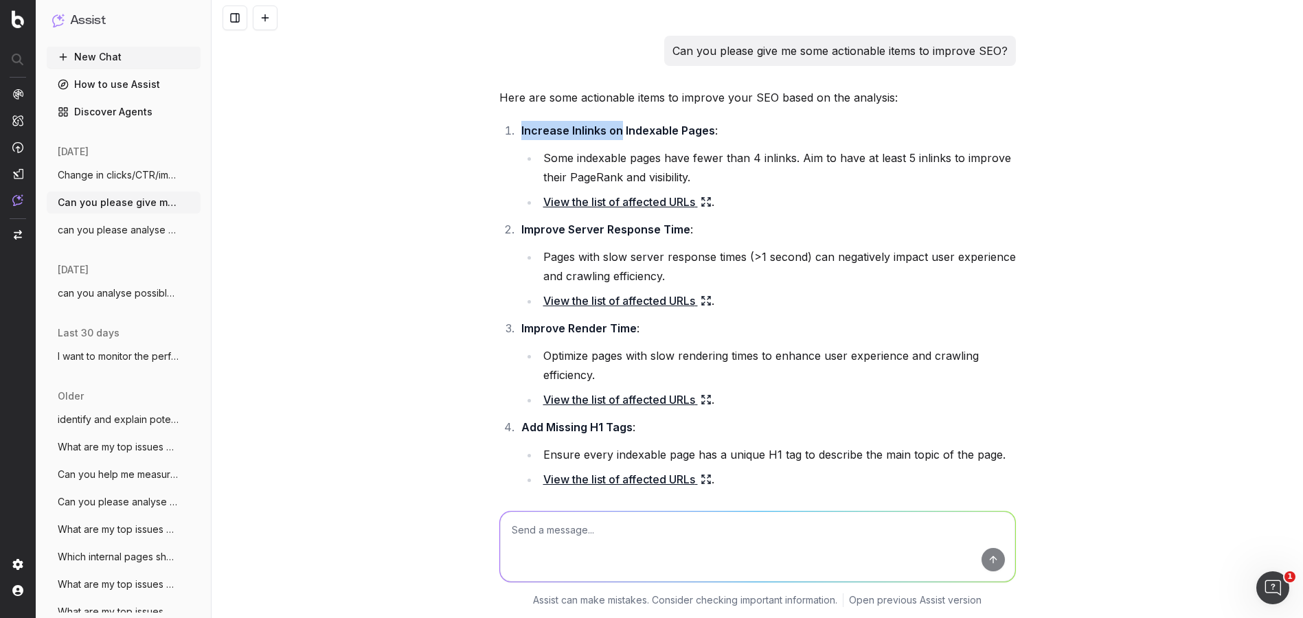
drag, startPoint x: 621, startPoint y: 128, endPoint x: 739, endPoint y: 135, distance: 118.4
click at [739, 135] on li "Increase Inlinks on Indexable Pages : Some indexable pages have fewer than 4 in…" at bounding box center [766, 166] width 499 height 91
click at [696, 132] on strong "Increase Inlinks on Indexable Pages" at bounding box center [618, 131] width 194 height 14
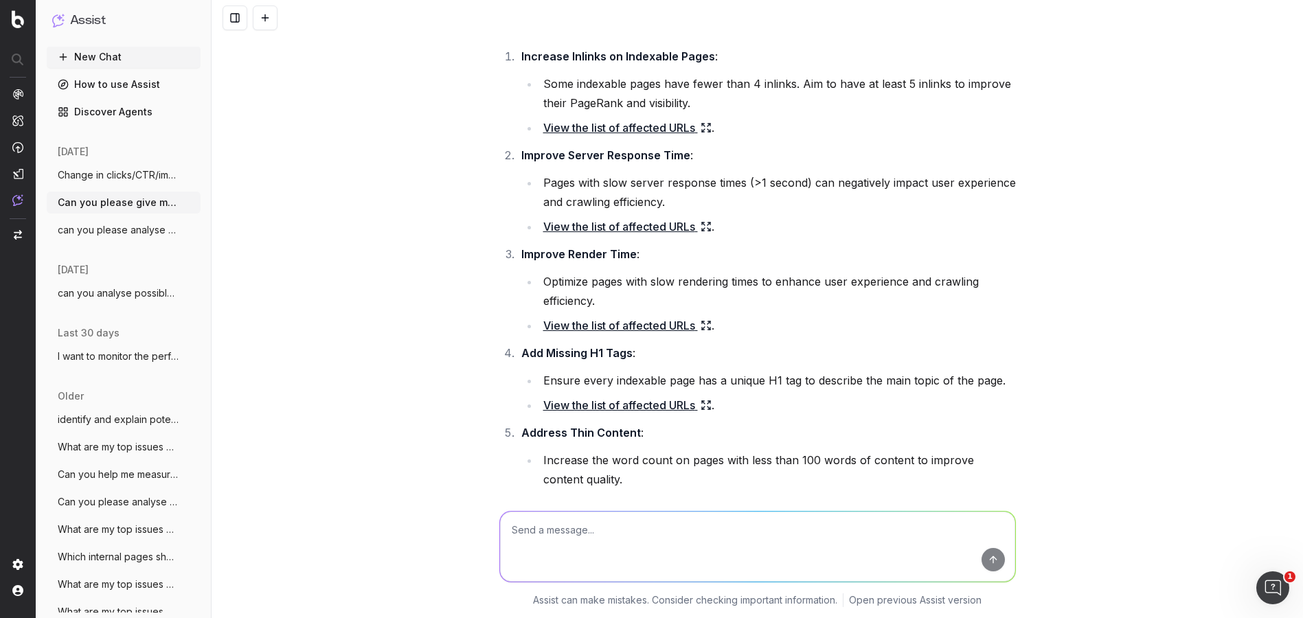
scroll to position [75, 0]
click at [609, 159] on strong "Improve Server Response Time" at bounding box center [605, 155] width 169 height 14
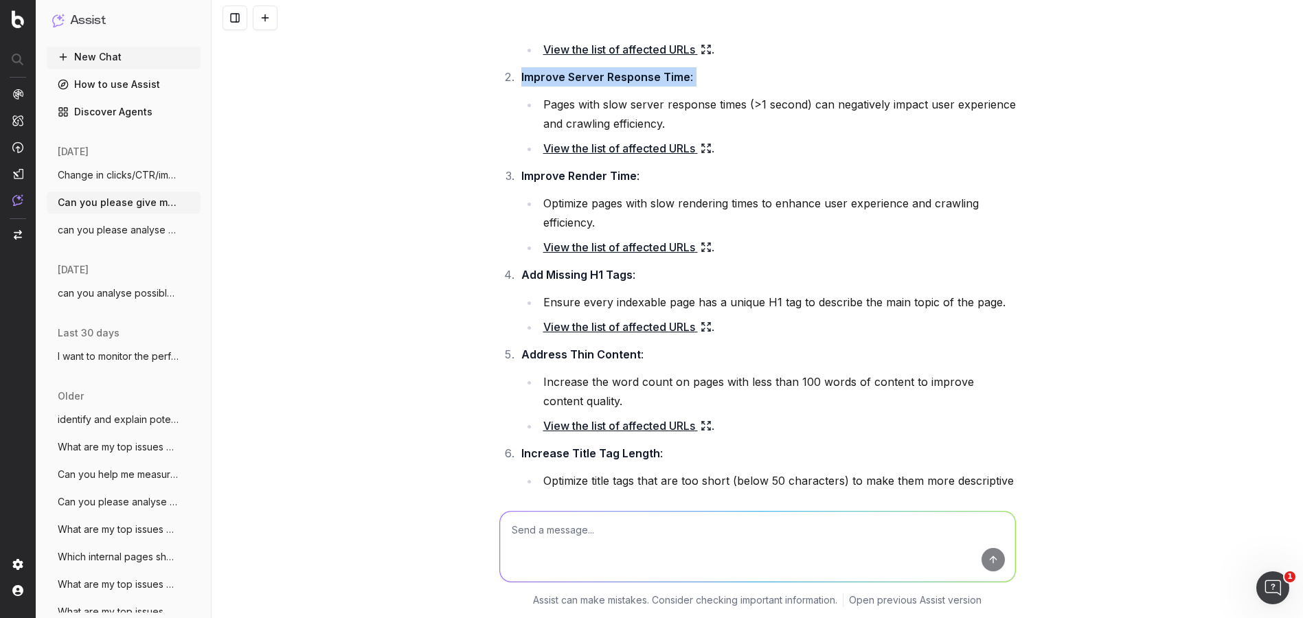
scroll to position [153, 0]
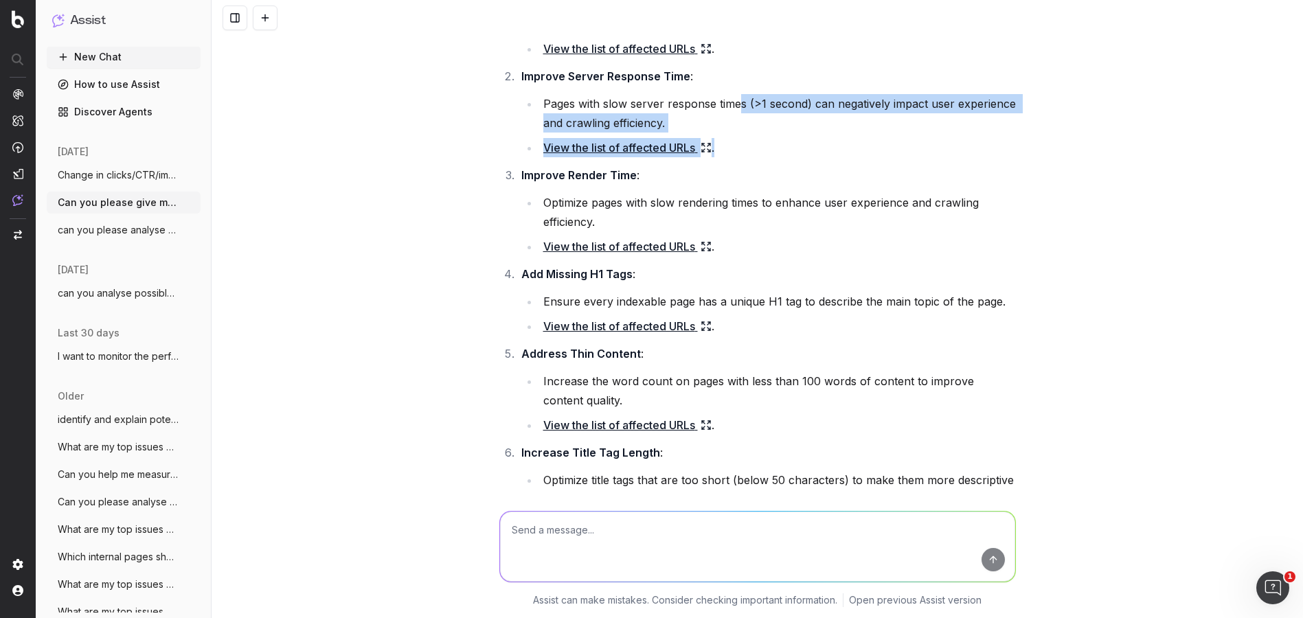
drag, startPoint x: 749, startPoint y: 104, endPoint x: 1007, endPoint y: 146, distance: 261.0
click at [1007, 146] on ul "Pages with slow server response times (>1 second) can negatively impact user ex…" at bounding box center [768, 125] width 495 height 63
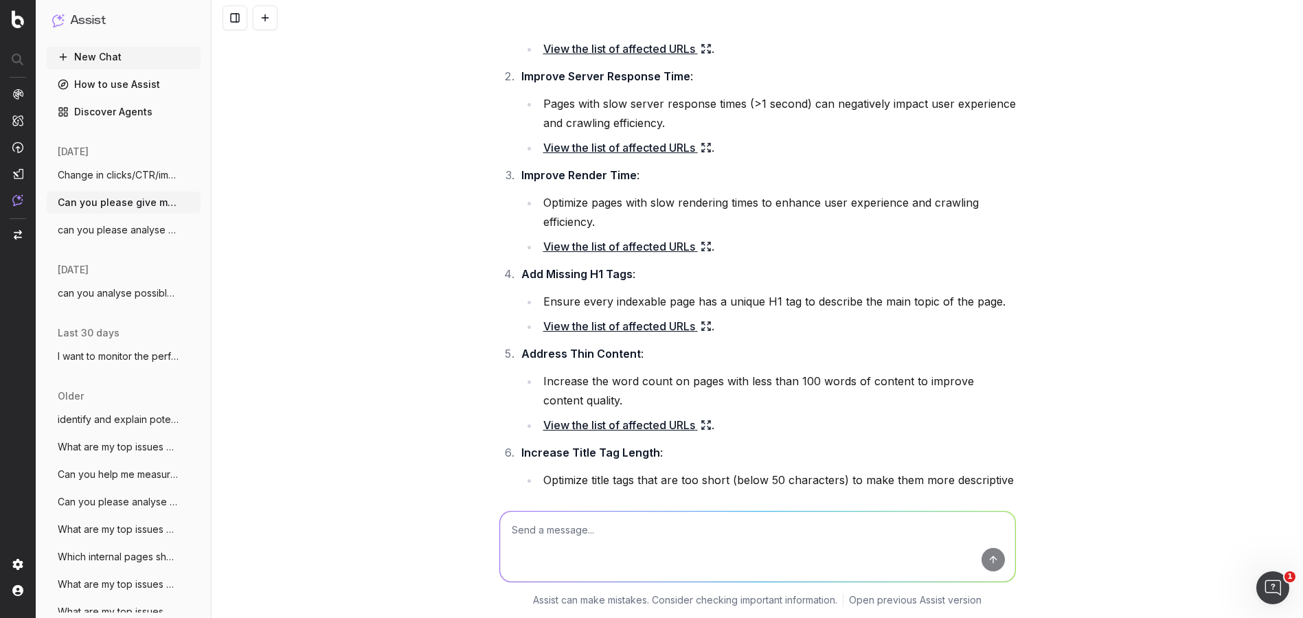
click at [934, 200] on li "Optimize pages with slow rendering times to enhance user experience and crawlin…" at bounding box center [777, 212] width 477 height 38
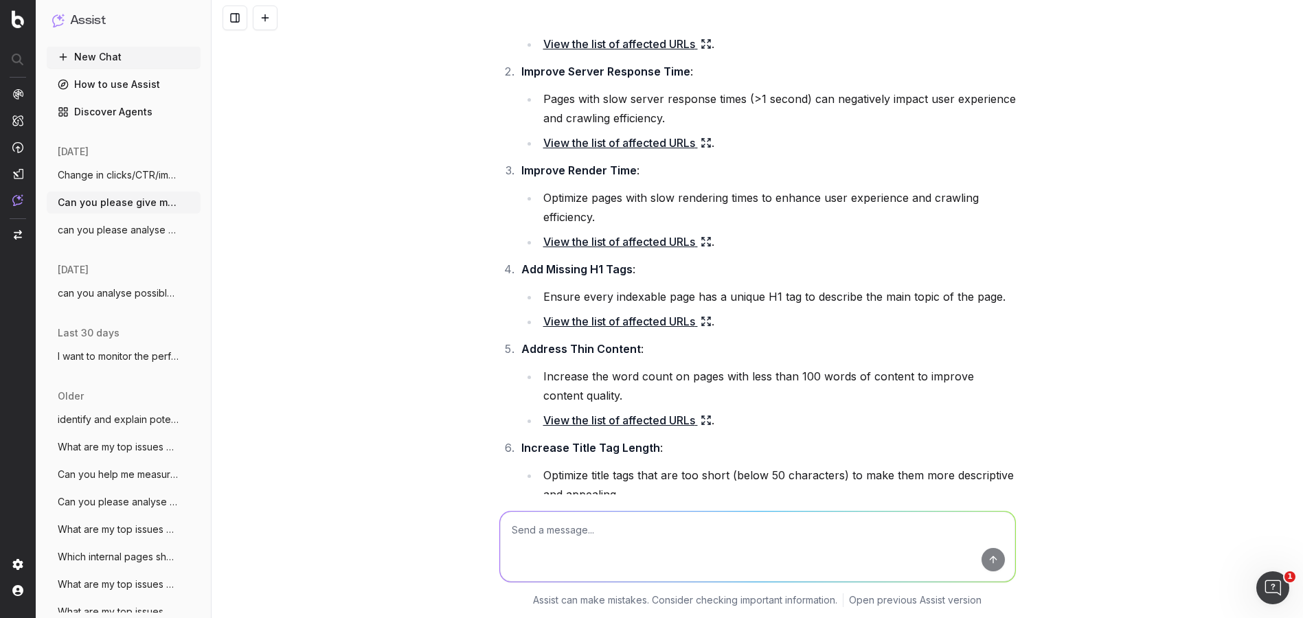
drag, startPoint x: 648, startPoint y: 210, endPoint x: 779, endPoint y: 207, distance: 130.5
click at [772, 207] on li "Optimize pages with slow rendering times to enhance user experience and crawlin…" at bounding box center [777, 207] width 477 height 38
click at [796, 198] on li "Optimize pages with slow rendering times to enhance user experience and crawlin…" at bounding box center [777, 207] width 477 height 38
drag, startPoint x: 649, startPoint y: 289, endPoint x: 975, endPoint y: 289, distance: 326.3
click at [975, 289] on li "Ensure every indexable page has a unique H1 tag to describe the main topic of t…" at bounding box center [777, 296] width 477 height 19
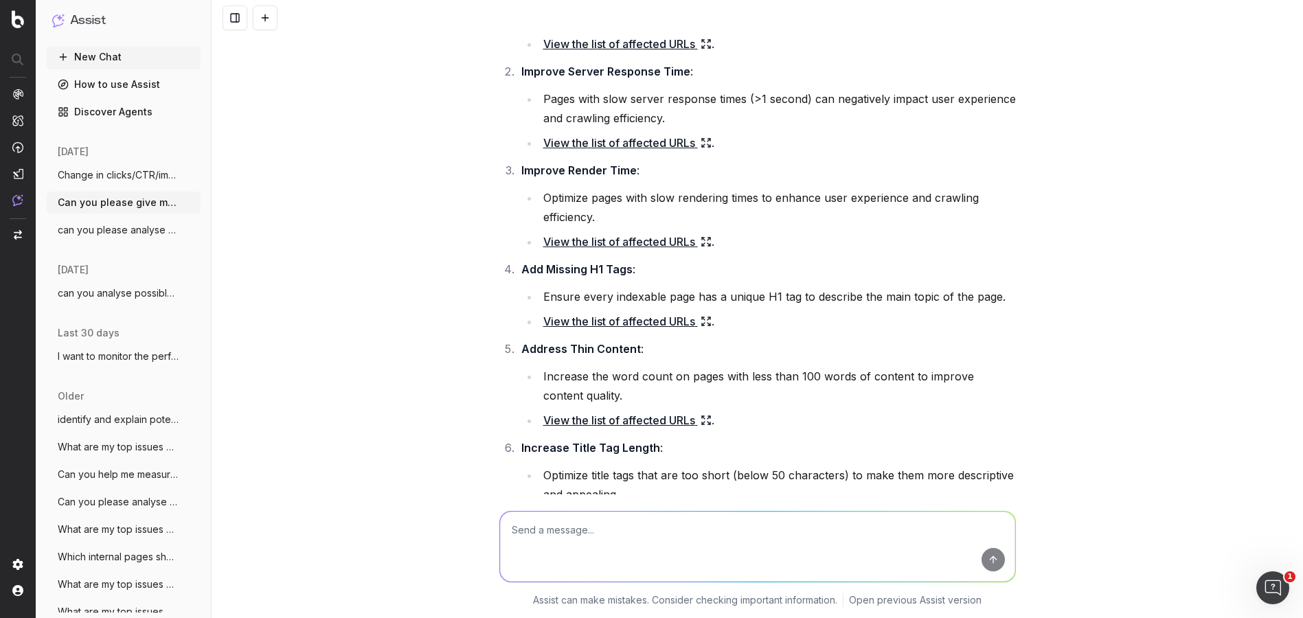
click at [1045, 300] on div "Can you please give me some actionable items to improve SEO? Here are some acti…" at bounding box center [758, 309] width 1092 height 618
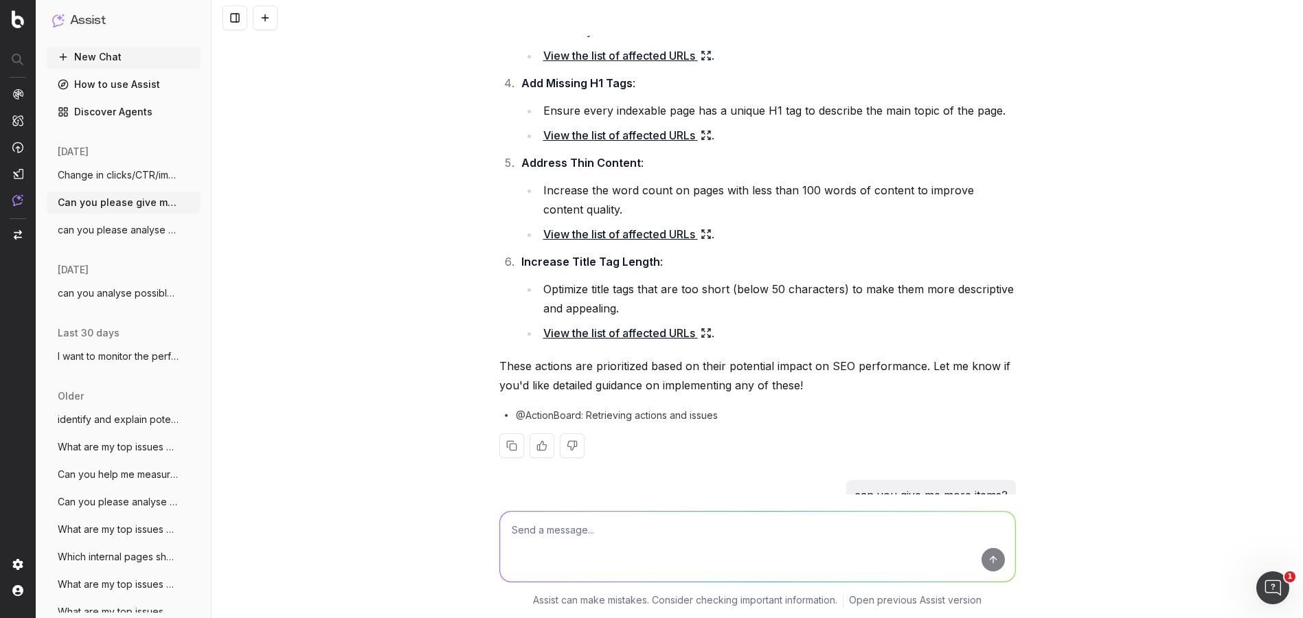
scroll to position [340, 0]
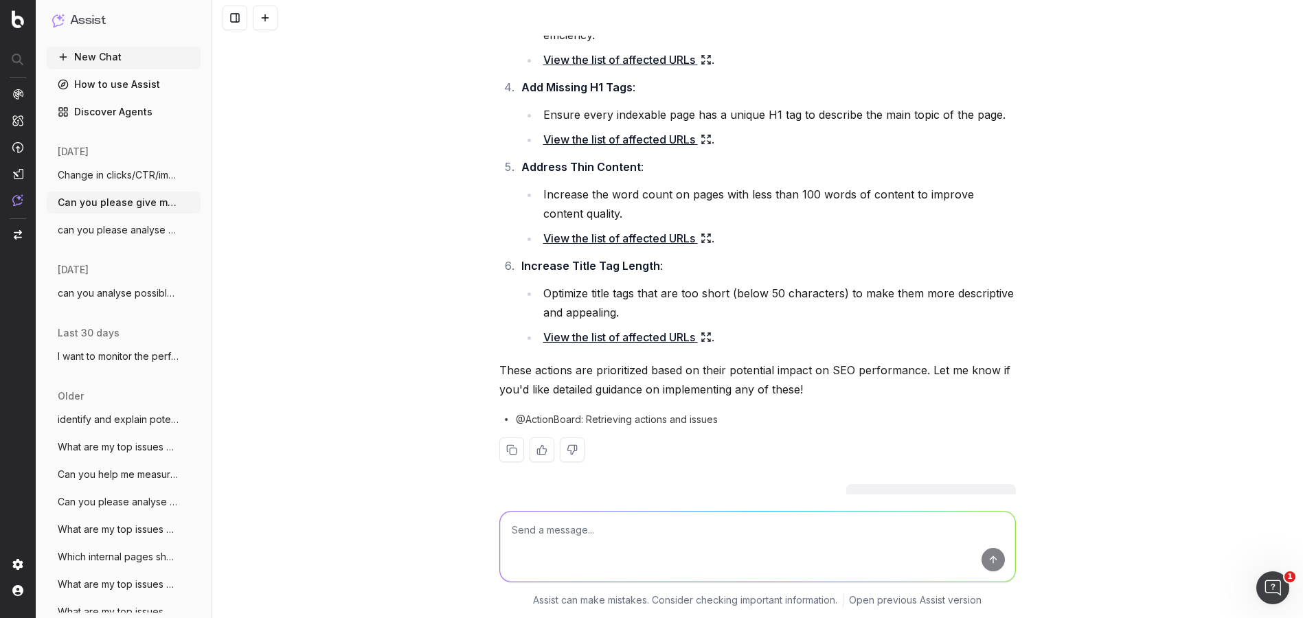
drag, startPoint x: 592, startPoint y: 188, endPoint x: 854, endPoint y: 199, distance: 262.0
click at [854, 199] on li "Increase the word count on pages with less than 100 words of content to improve…" at bounding box center [777, 204] width 477 height 38
click at [854, 195] on li "Increase the word count on pages with less than 100 words of content to improve…" at bounding box center [777, 204] width 477 height 38
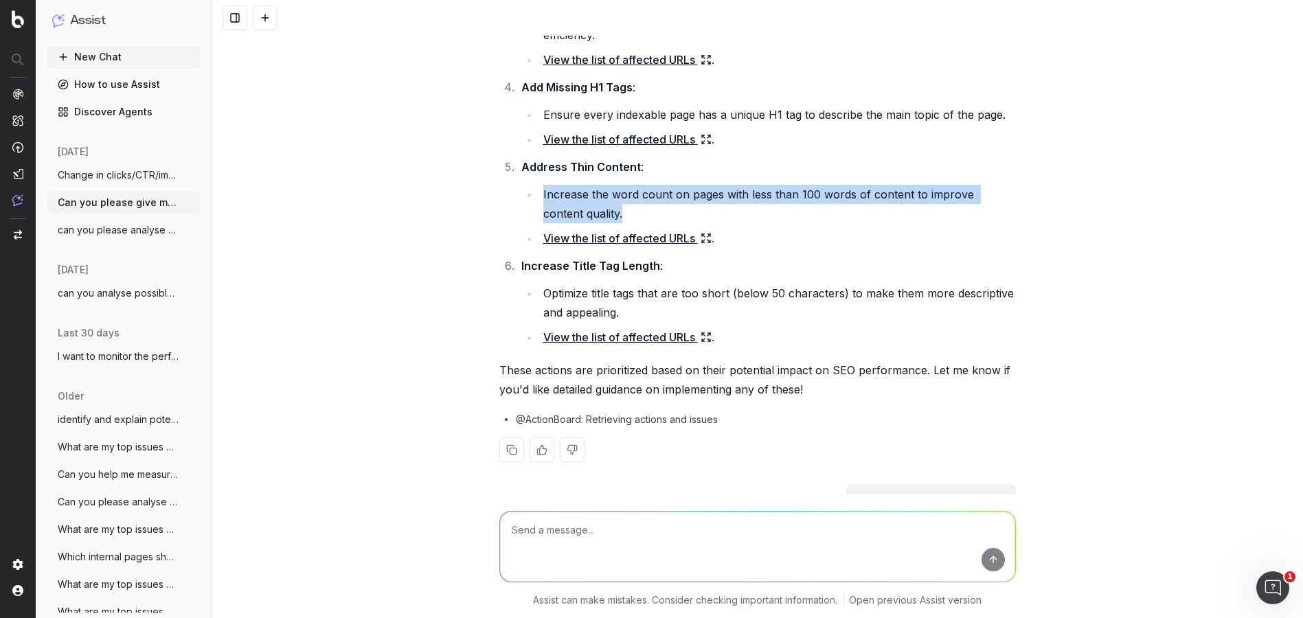
click at [854, 195] on li "Increase the word count on pages with less than 100 words of content to improve…" at bounding box center [777, 204] width 477 height 38
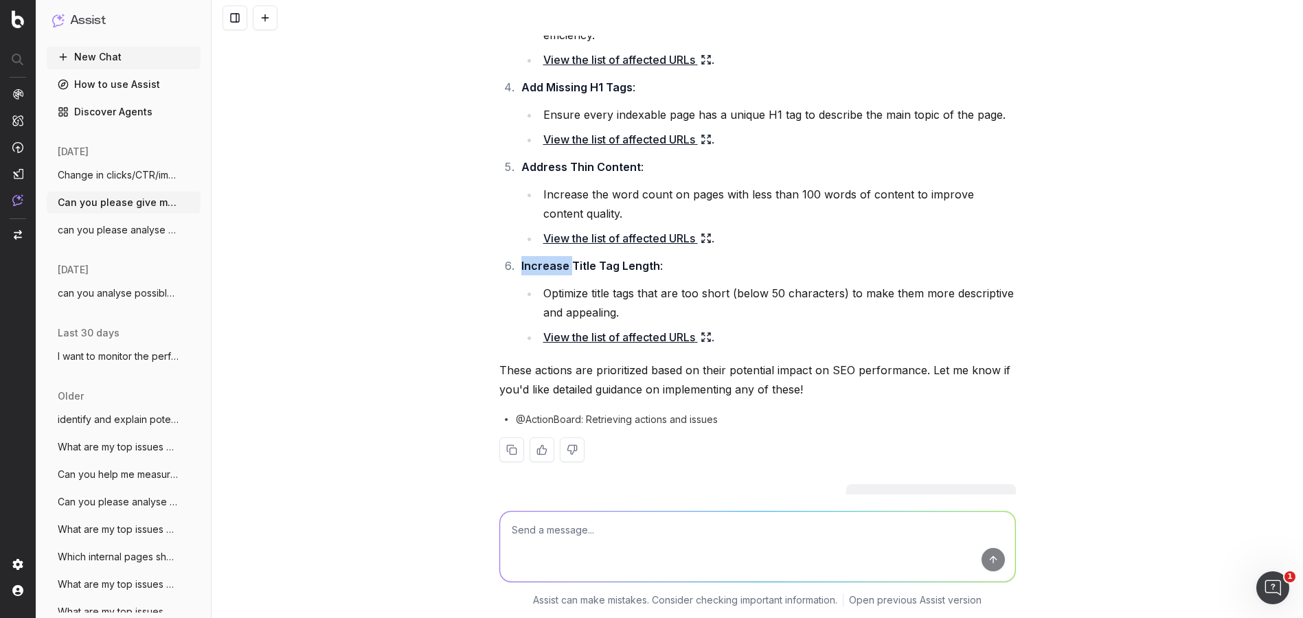
drag, startPoint x: 578, startPoint y: 263, endPoint x: 670, endPoint y: 274, distance: 92.0
click at [670, 273] on li "Increase Title Tag Length : Optimize title tags that are too short (below 50 ch…" at bounding box center [766, 301] width 499 height 91
click at [668, 289] on li "Optimize title tags that are too short (below 50 characters) to make them more …" at bounding box center [777, 303] width 477 height 38
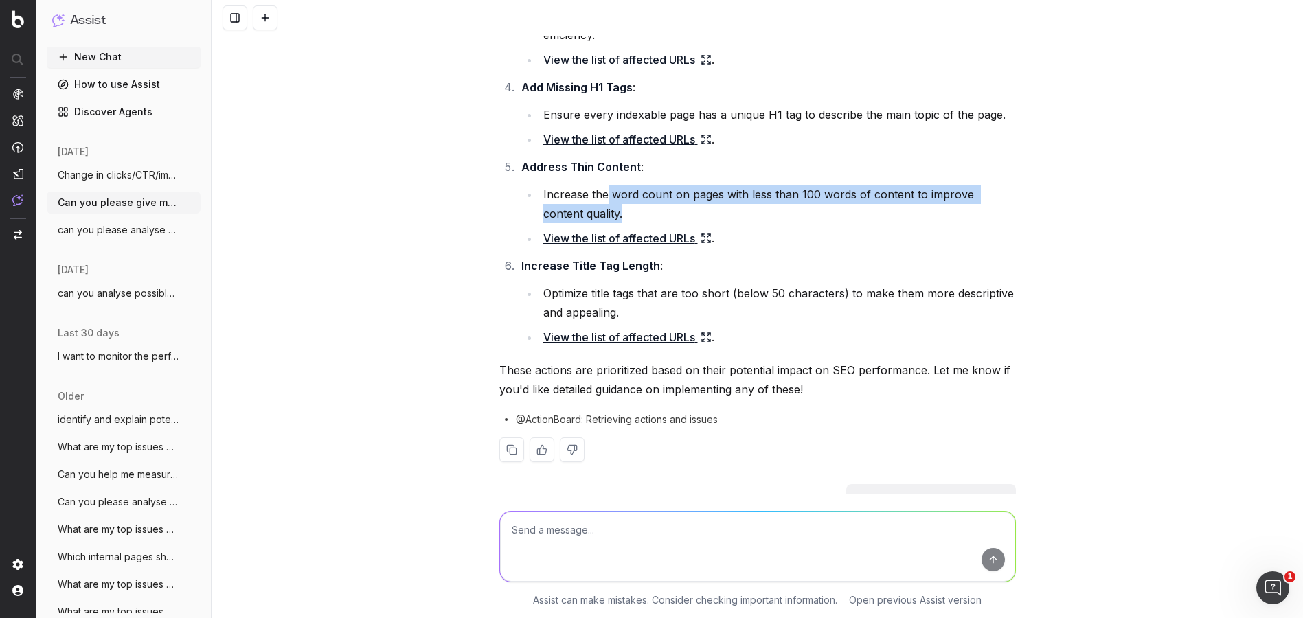
drag, startPoint x: 606, startPoint y: 194, endPoint x: 921, endPoint y: 217, distance: 316.2
click at [921, 217] on li "Increase the word count on pages with less than 100 words of content to improve…" at bounding box center [777, 204] width 477 height 38
drag, startPoint x: 543, startPoint y: 194, endPoint x: 593, endPoint y: 211, distance: 52.4
click at [593, 211] on li "Increase the word count on pages with less than 100 words of content to improve…" at bounding box center [777, 204] width 477 height 38
